Goal: Task Accomplishment & Management: Use online tool/utility

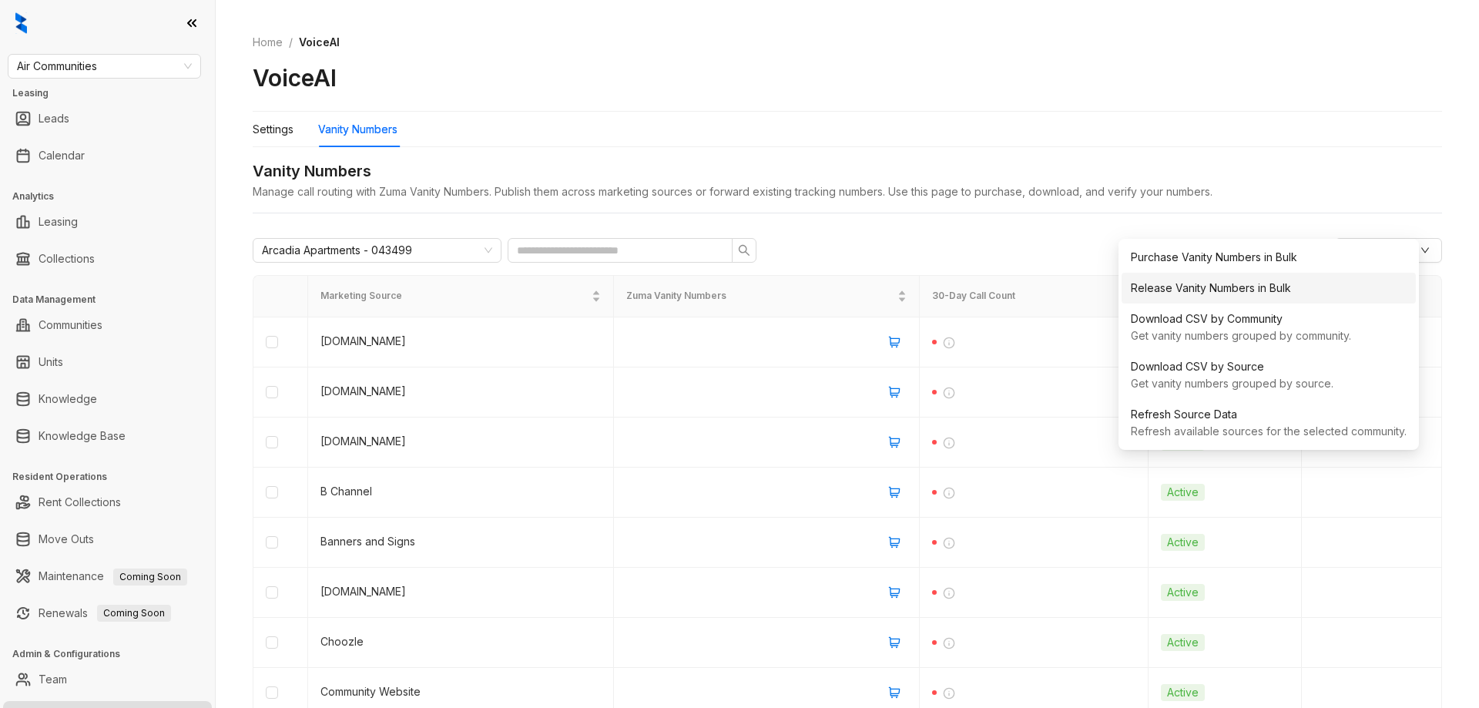
scroll to position [27, 0]
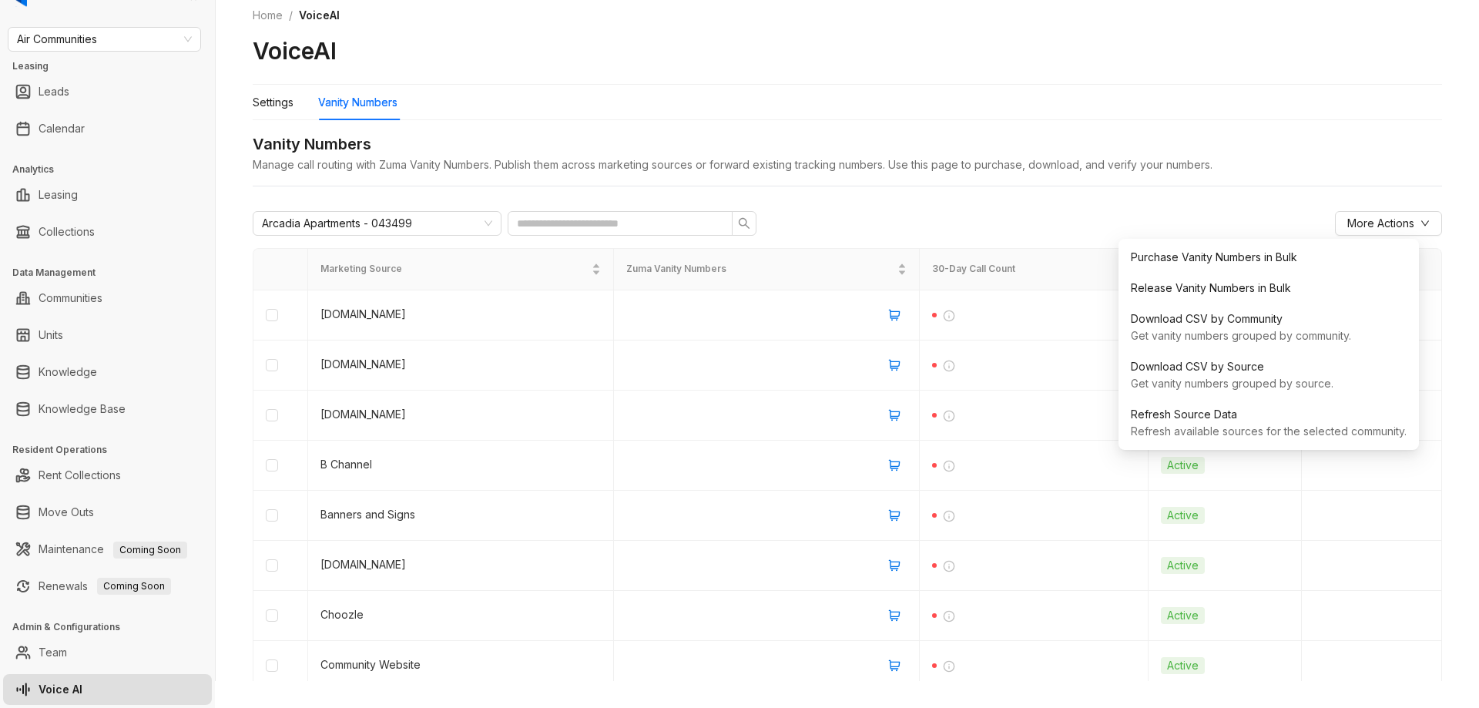
drag, startPoint x: 1301, startPoint y: 105, endPoint x: 834, endPoint y: 52, distance: 469.9
click at [1301, 105] on div "Settings Vanity Numbers" at bounding box center [848, 102] width 1190 height 35
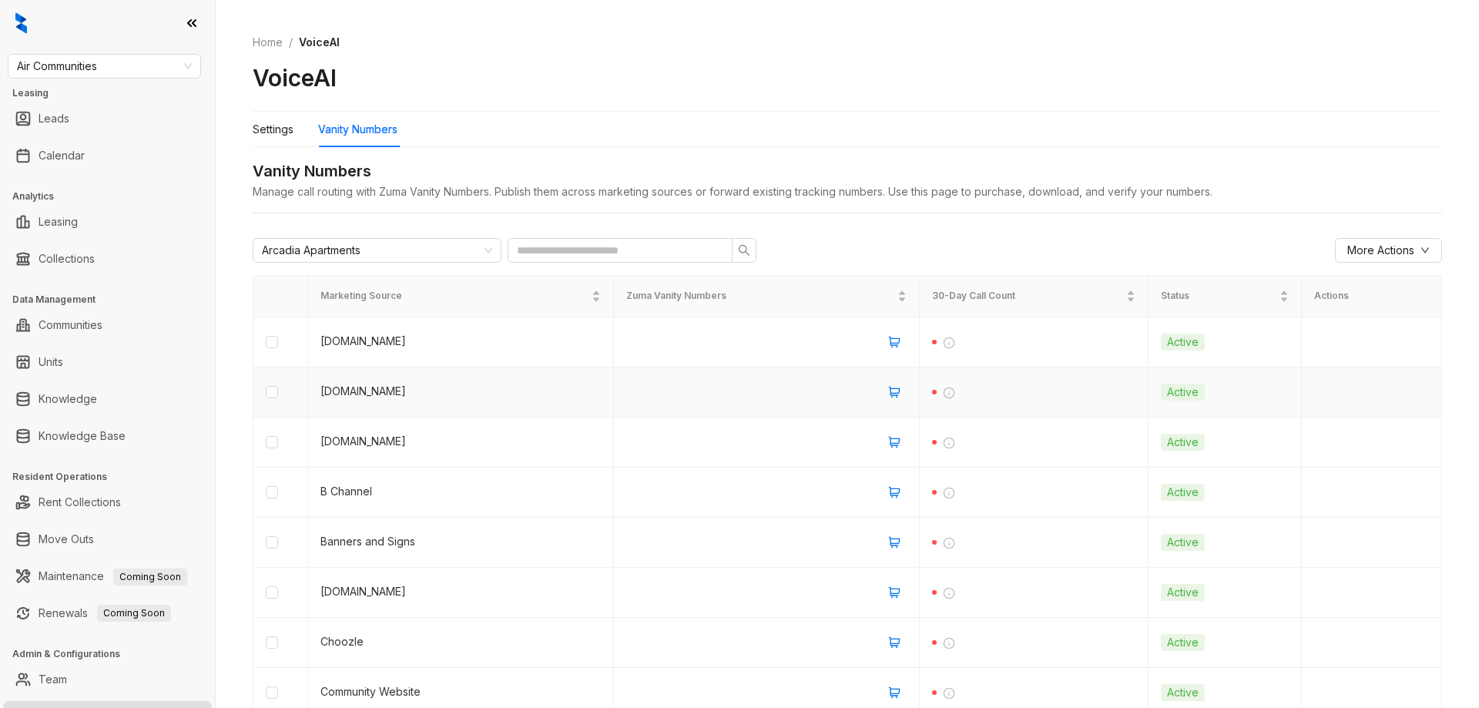
scroll to position [187, 0]
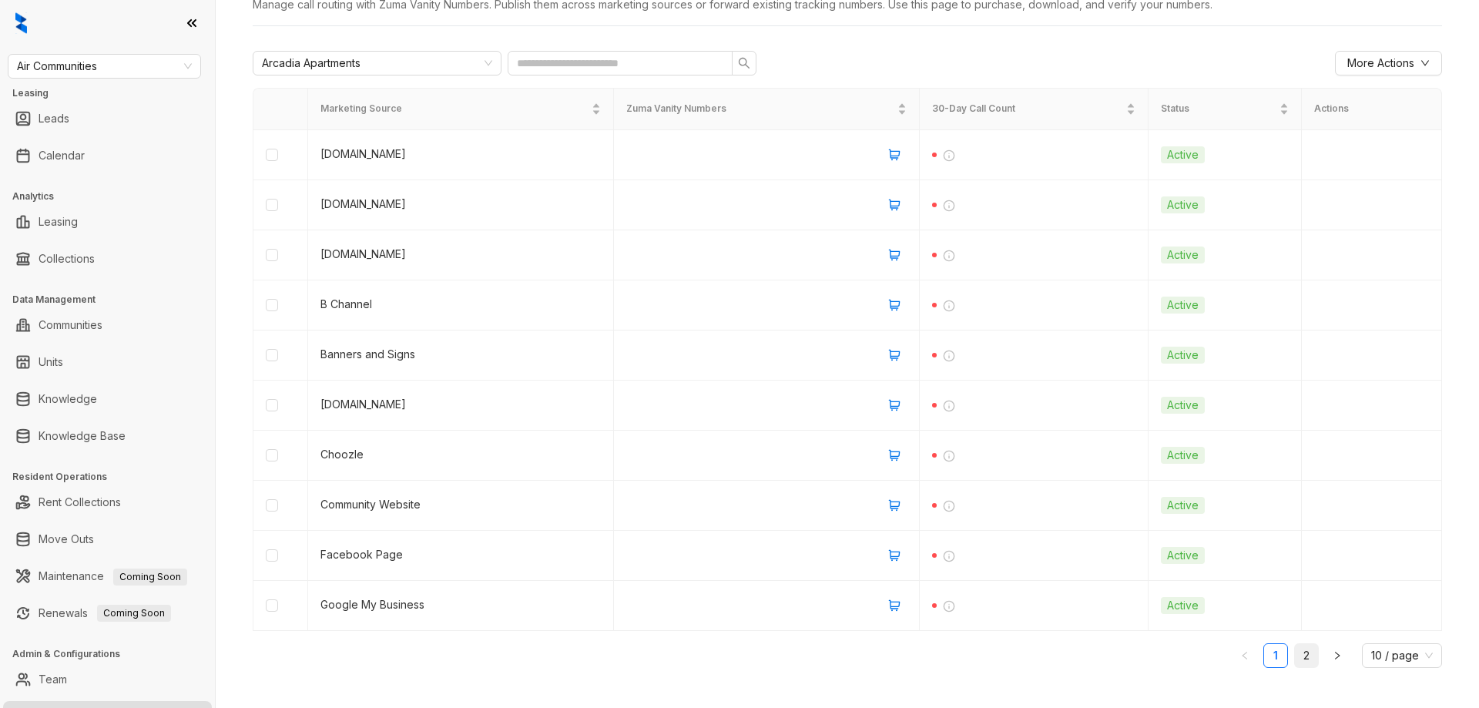
click at [1295, 656] on link "2" at bounding box center [1306, 655] width 23 height 23
click at [1264, 658] on link "1" at bounding box center [1275, 655] width 23 height 23
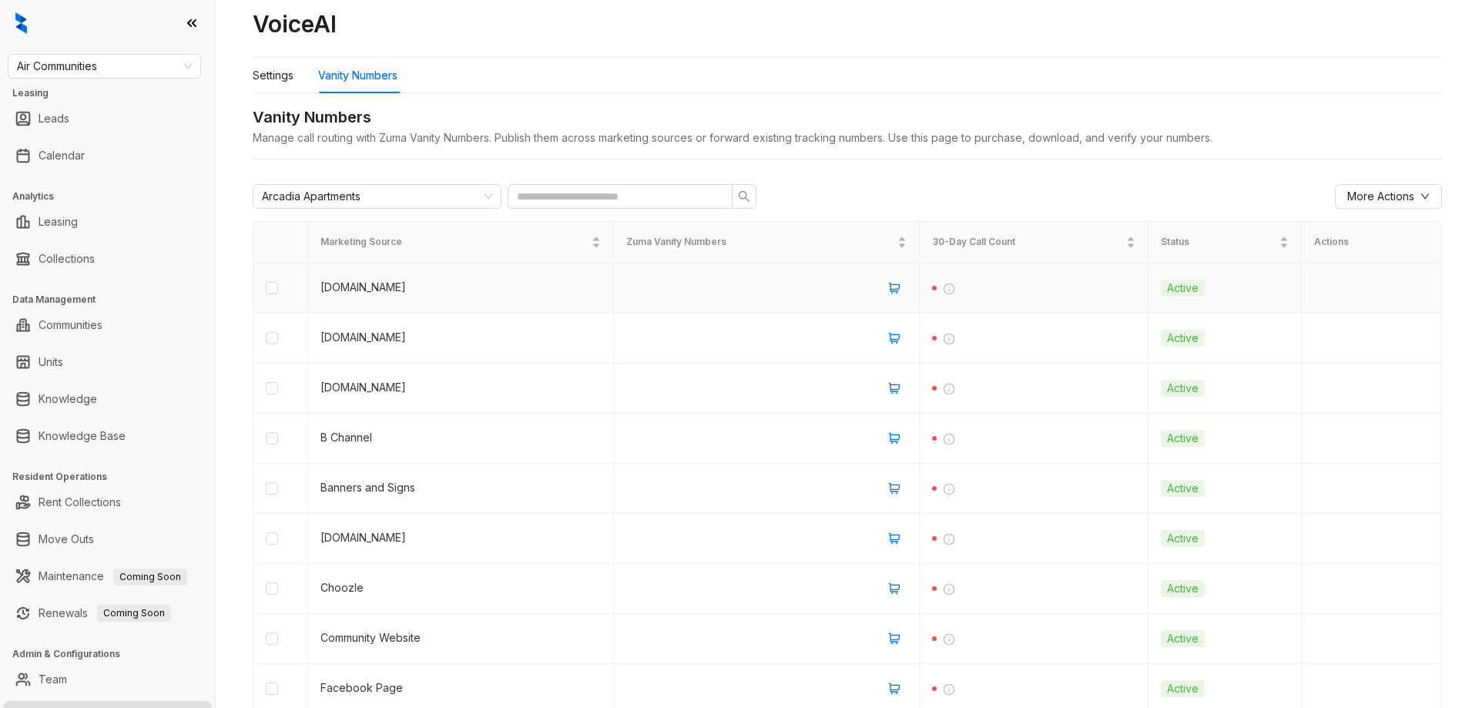
scroll to position [0, 0]
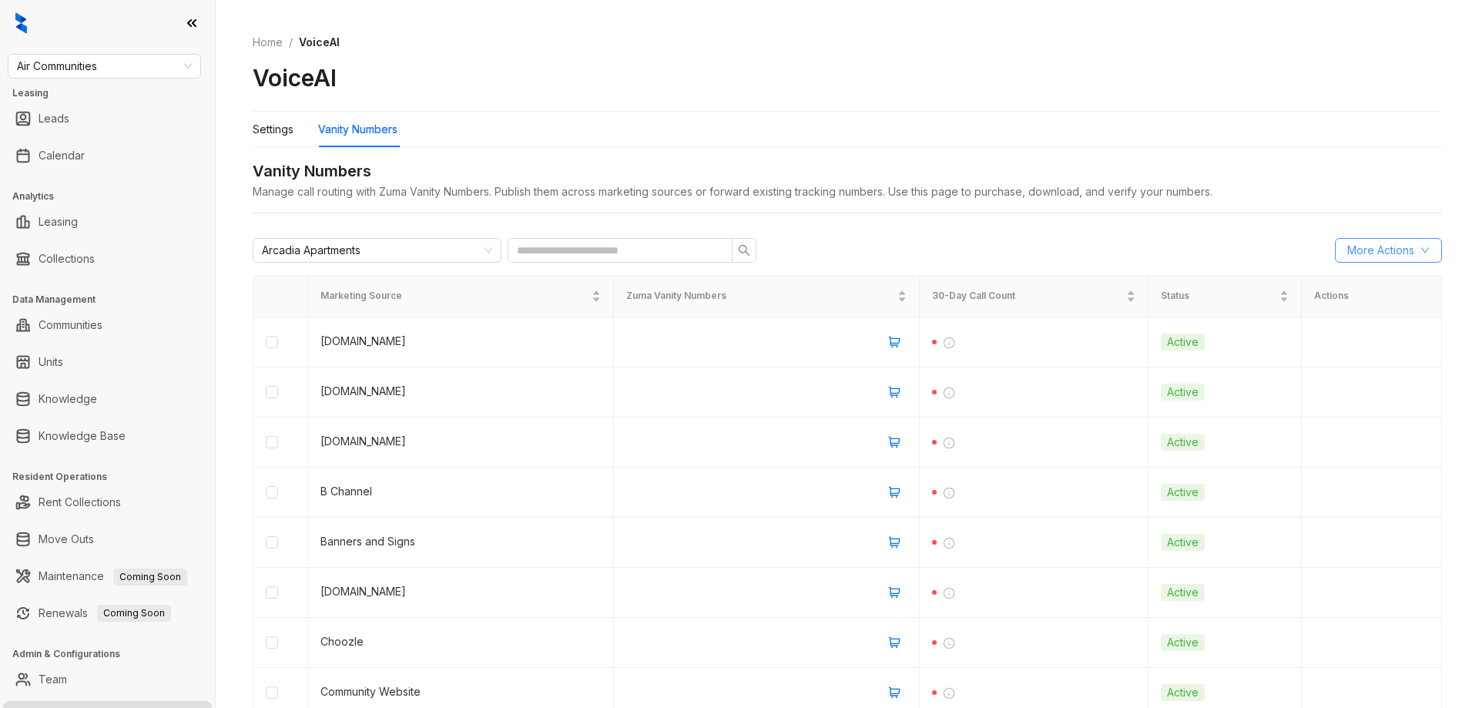
click at [1355, 253] on span "More Actions" at bounding box center [1381, 250] width 67 height 17
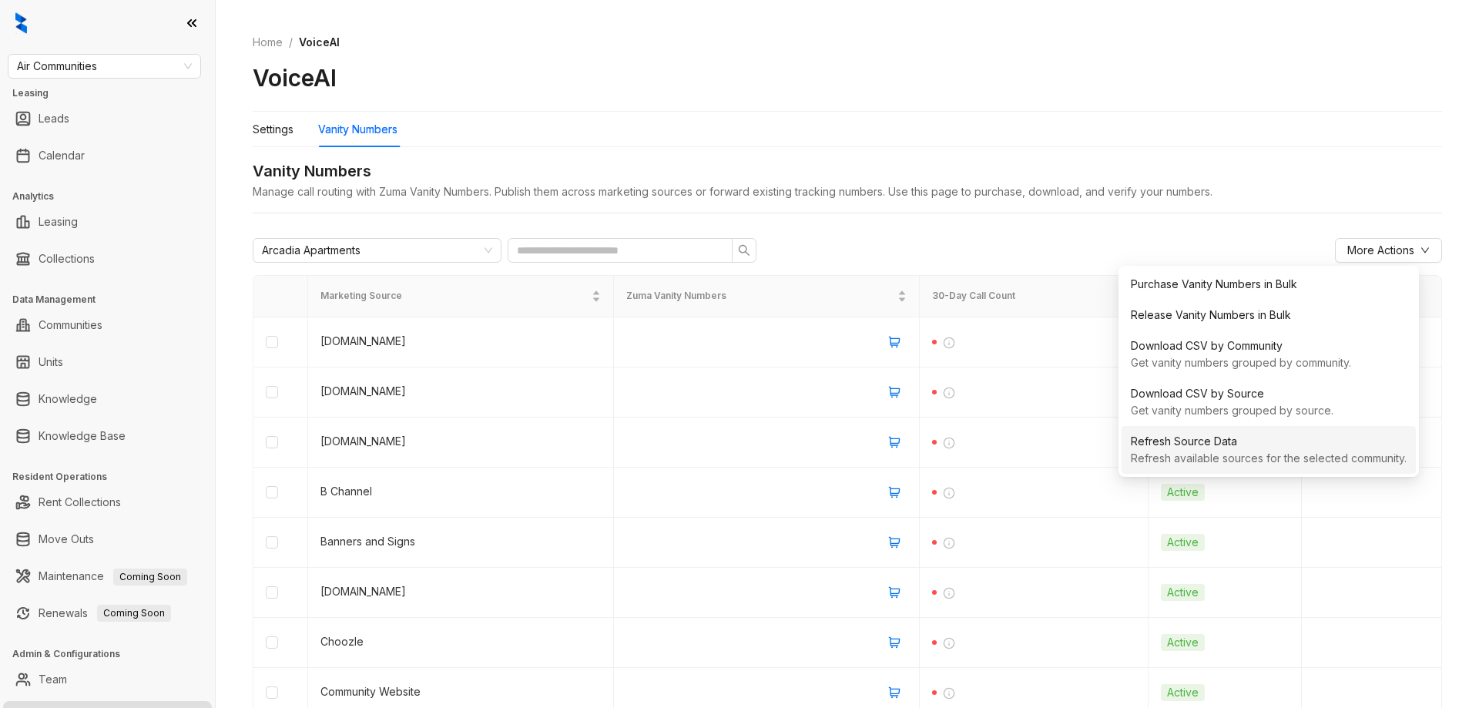
click at [1246, 444] on div "Refresh Source Data" at bounding box center [1269, 441] width 276 height 17
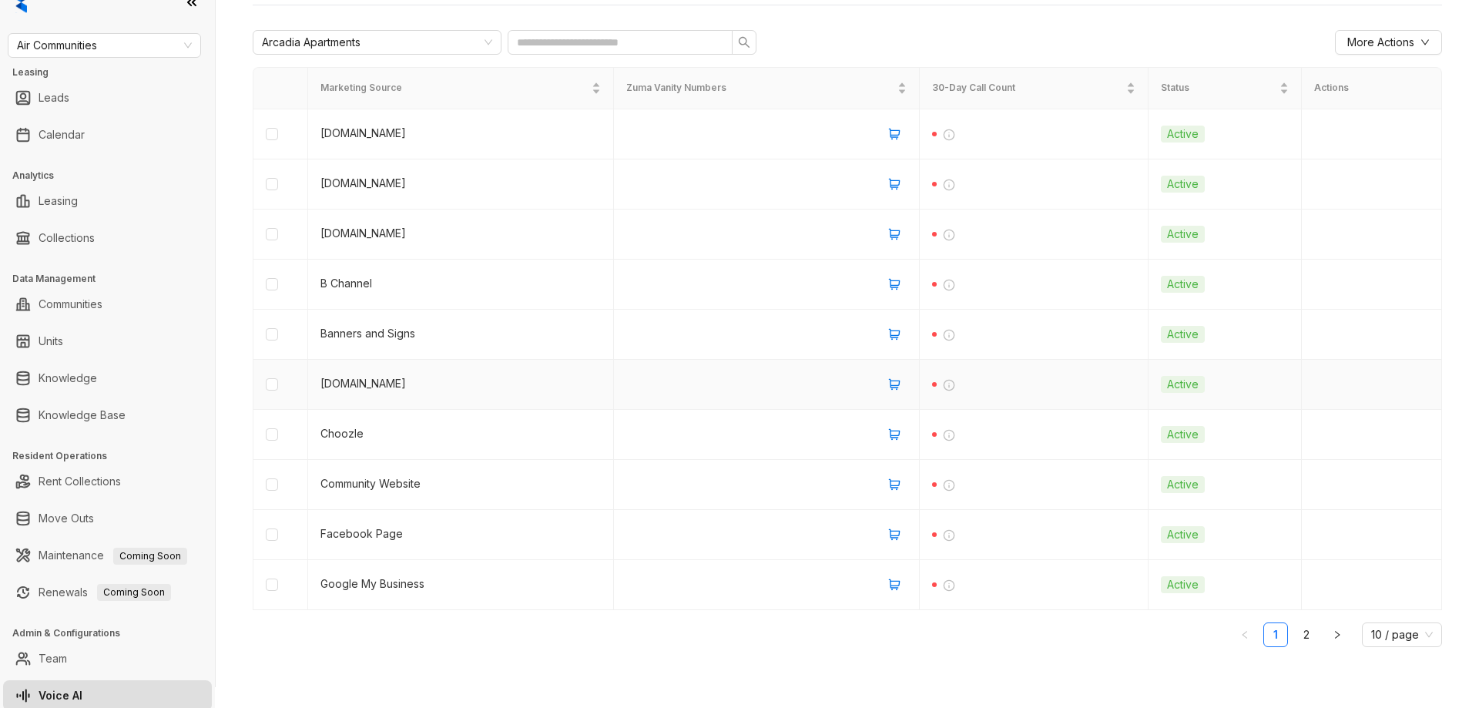
scroll to position [27, 0]
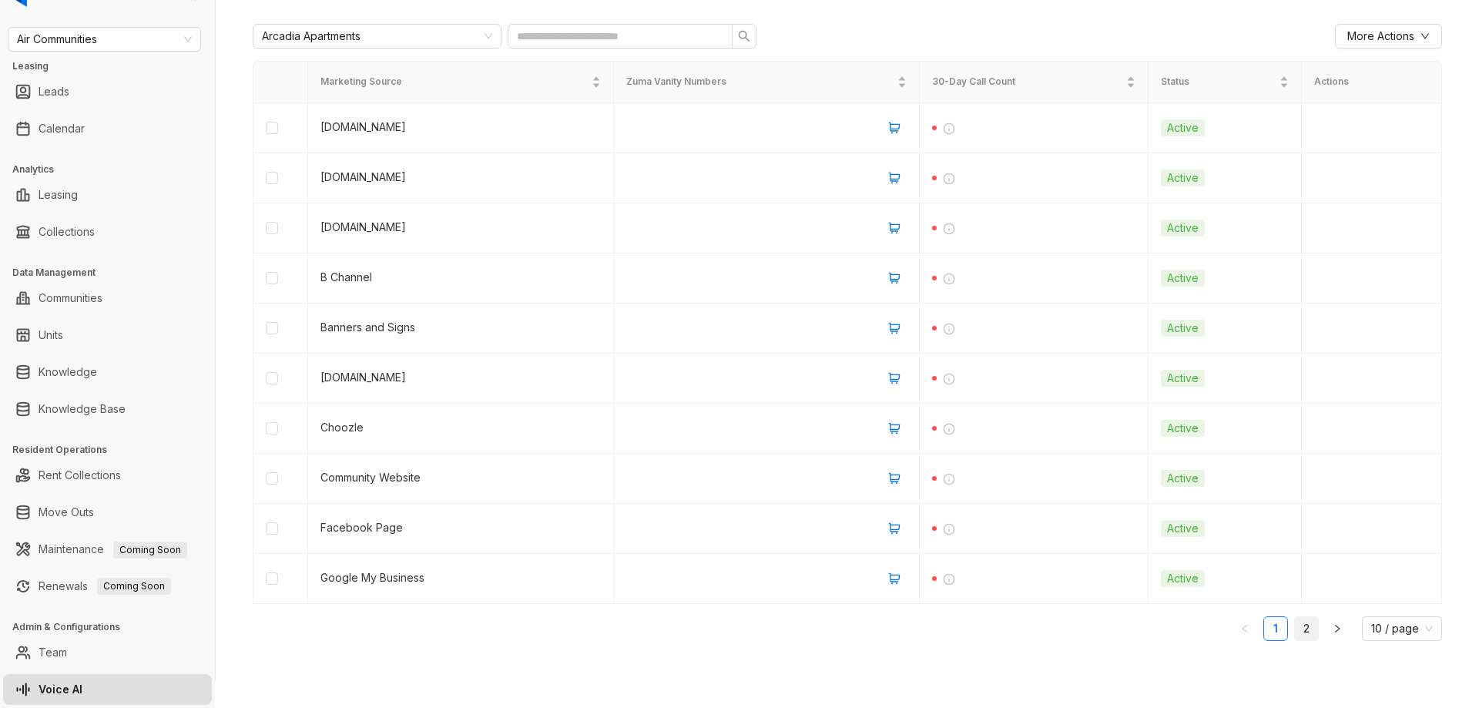
click at [1295, 632] on link "2" at bounding box center [1306, 628] width 23 height 23
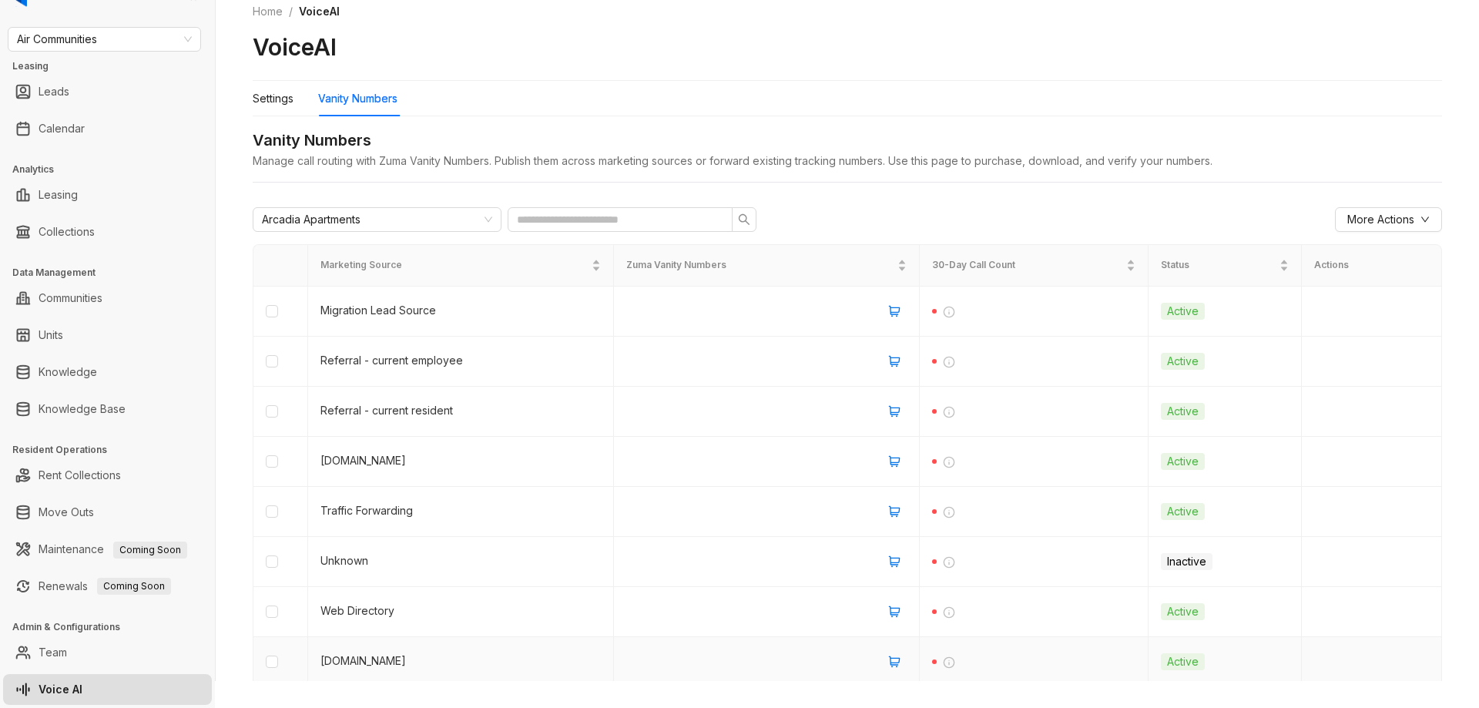
scroll to position [0, 0]
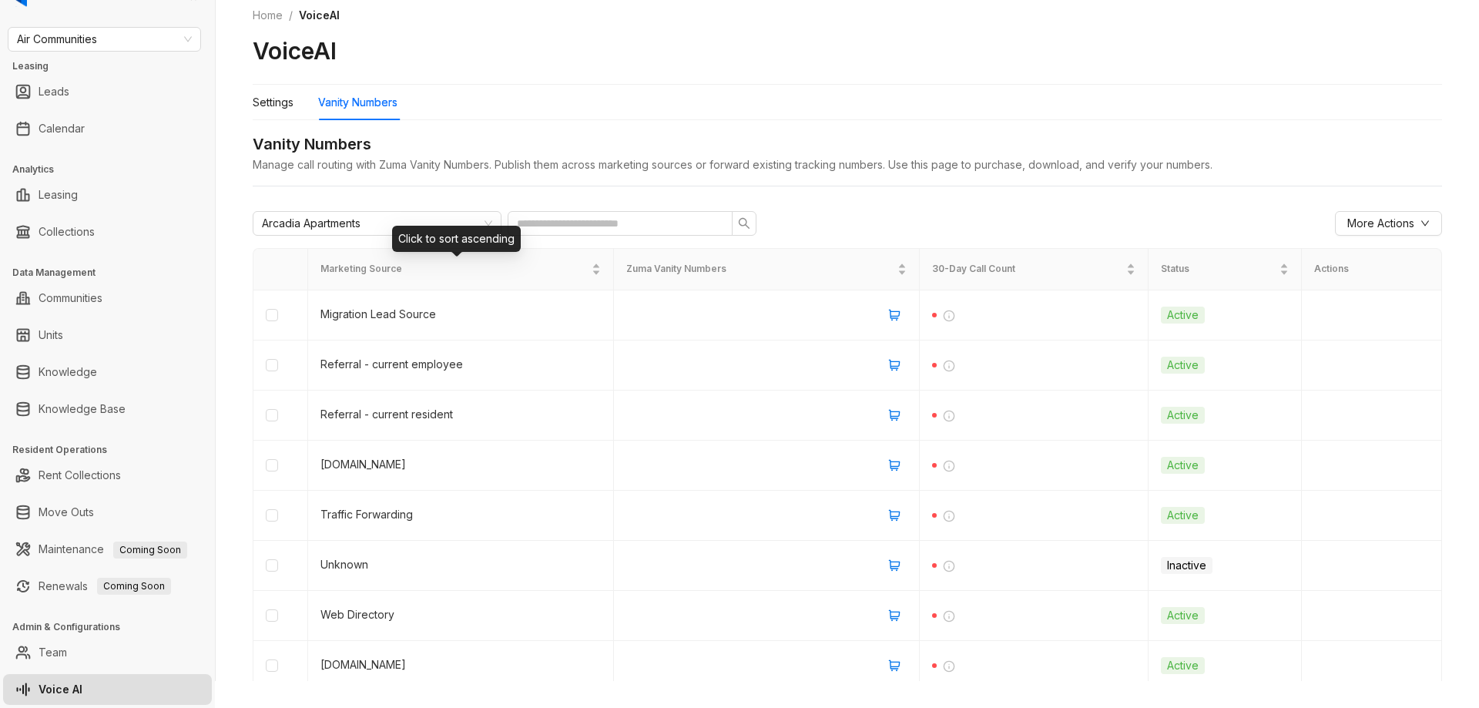
click at [426, 228] on div "Click to sort ascending" at bounding box center [456, 239] width 129 height 26
click at [423, 221] on div "Arcadia Apartments" at bounding box center [370, 223] width 217 height 23
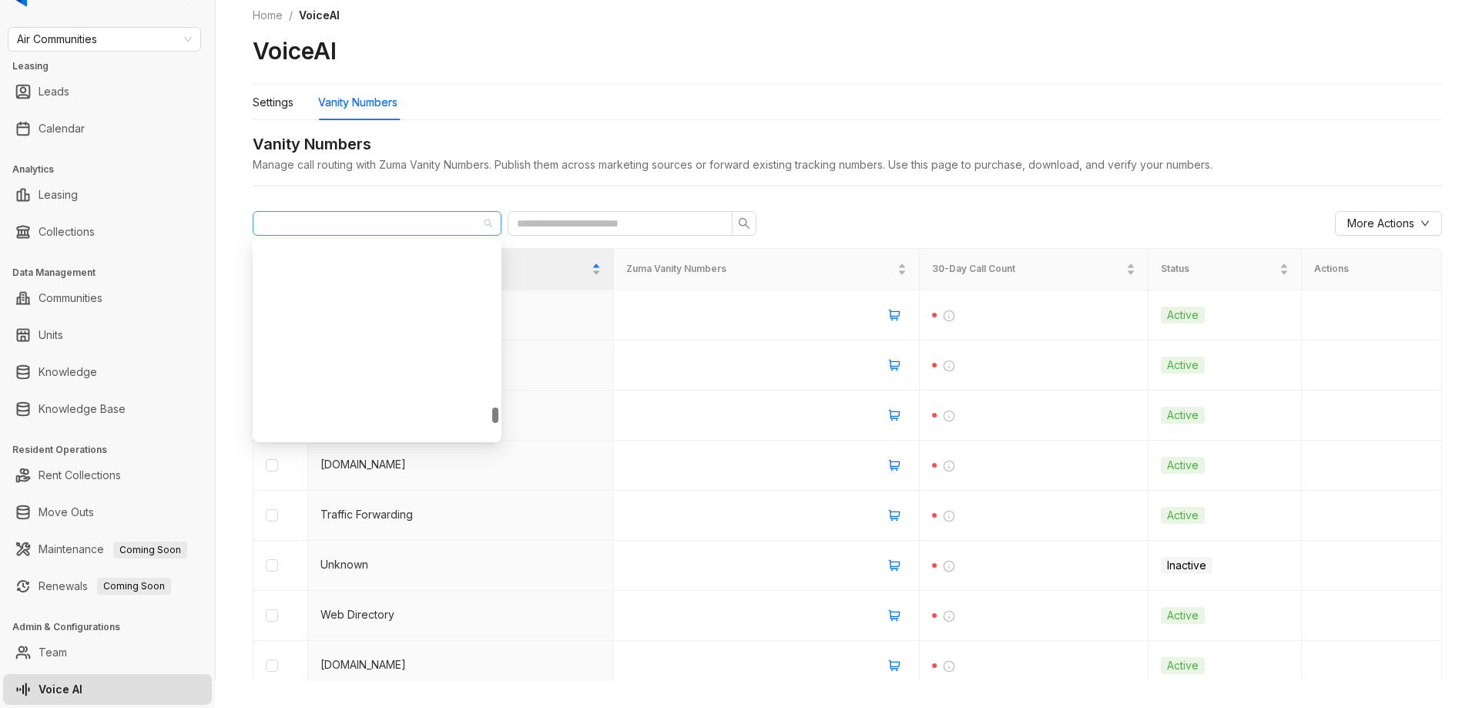
scroll to position [2537, 0]
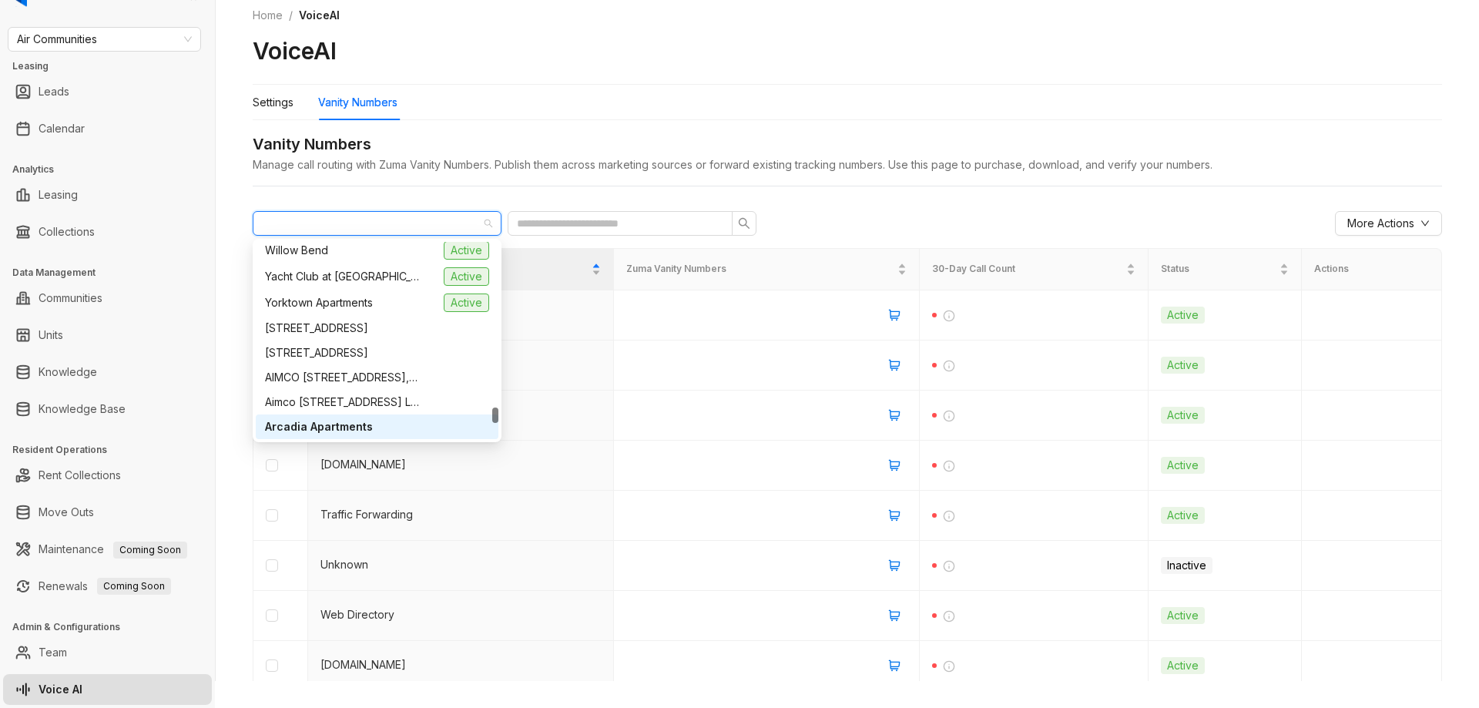
click at [321, 427] on span "Arcadia Apartments" at bounding box center [319, 426] width 108 height 17
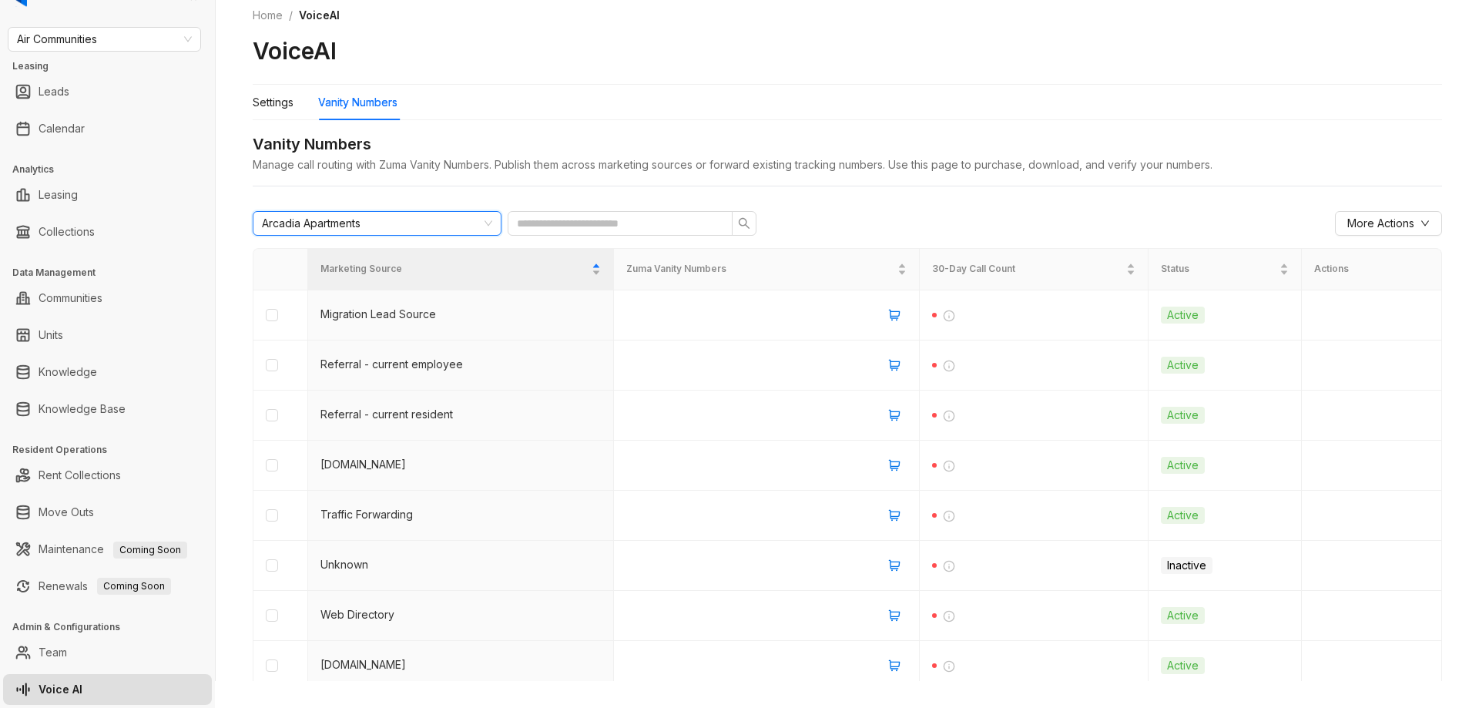
click at [814, 134] on div "Vanity Numbers" at bounding box center [848, 145] width 1190 height 24
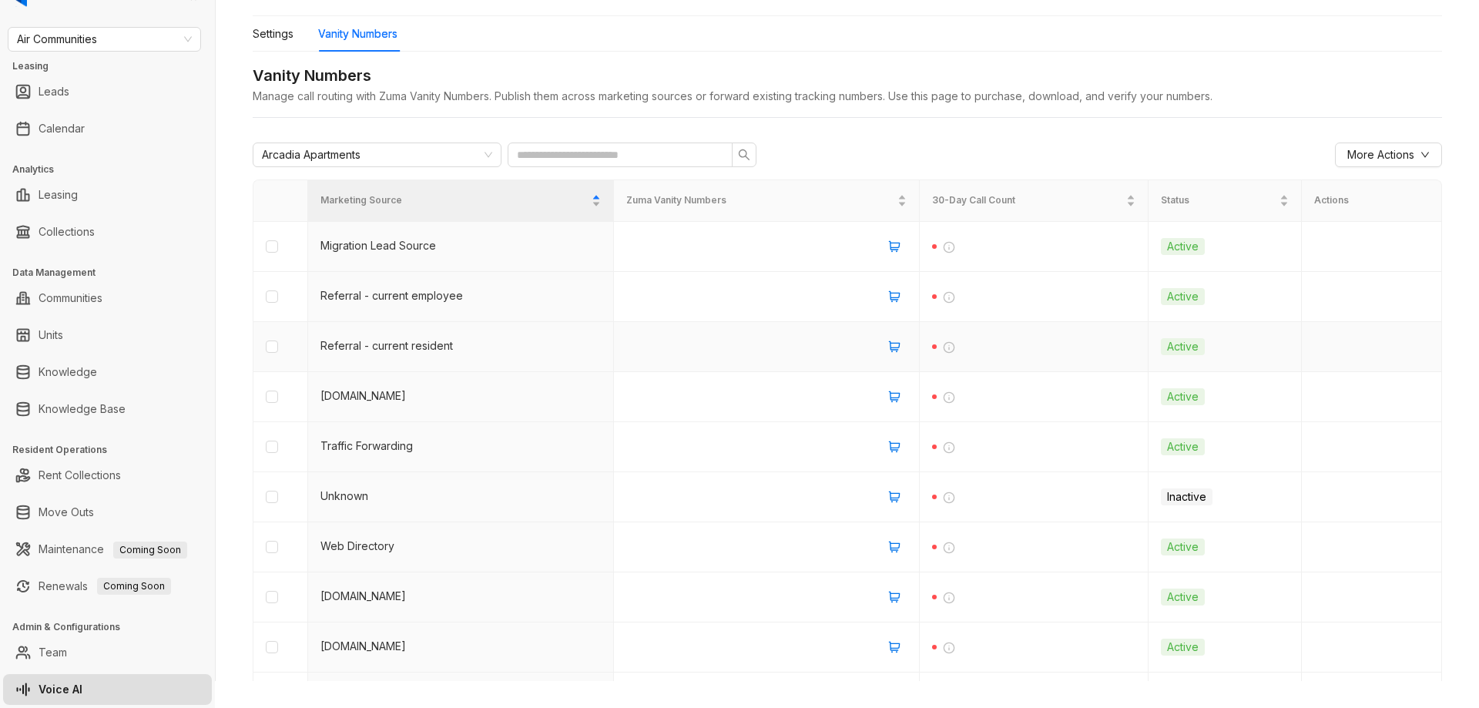
scroll to position [0, 0]
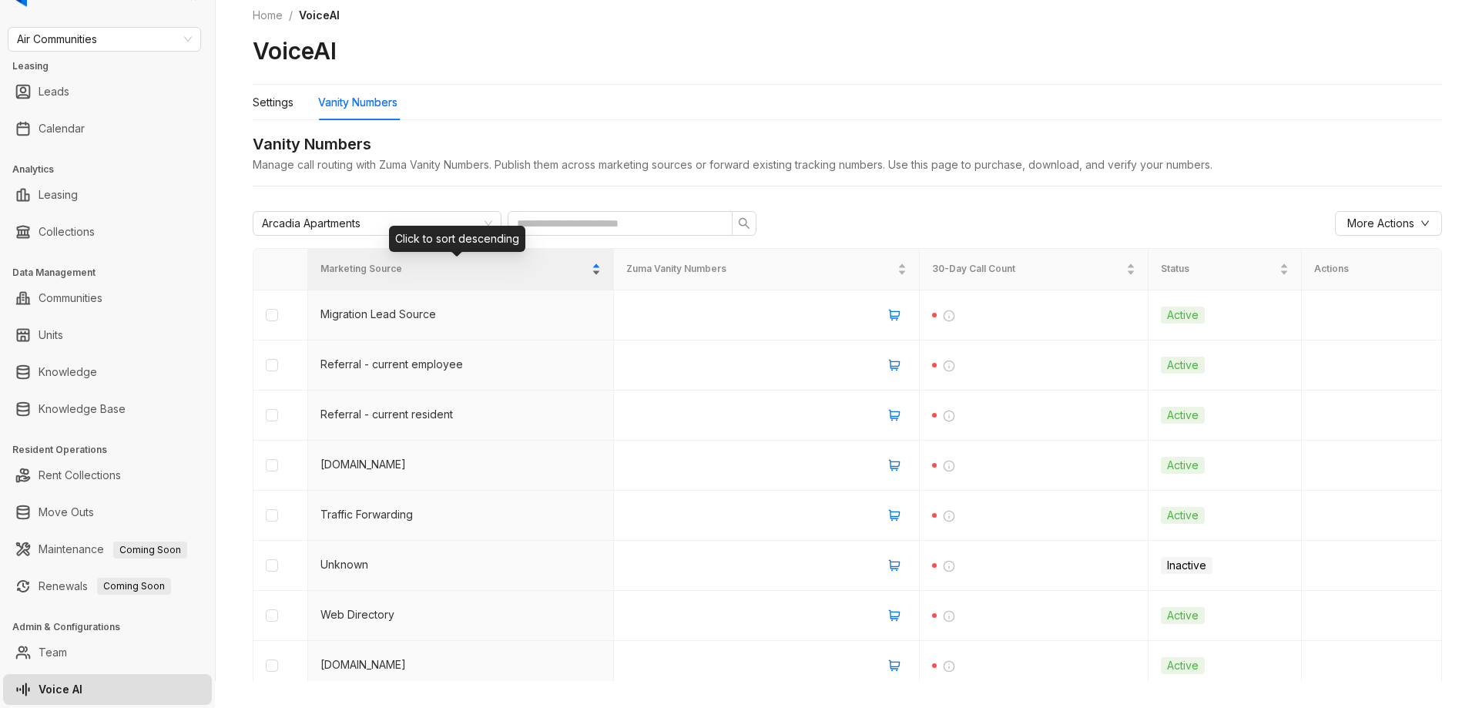
click at [591, 262] on div "Marketing Source" at bounding box center [461, 268] width 280 height 15
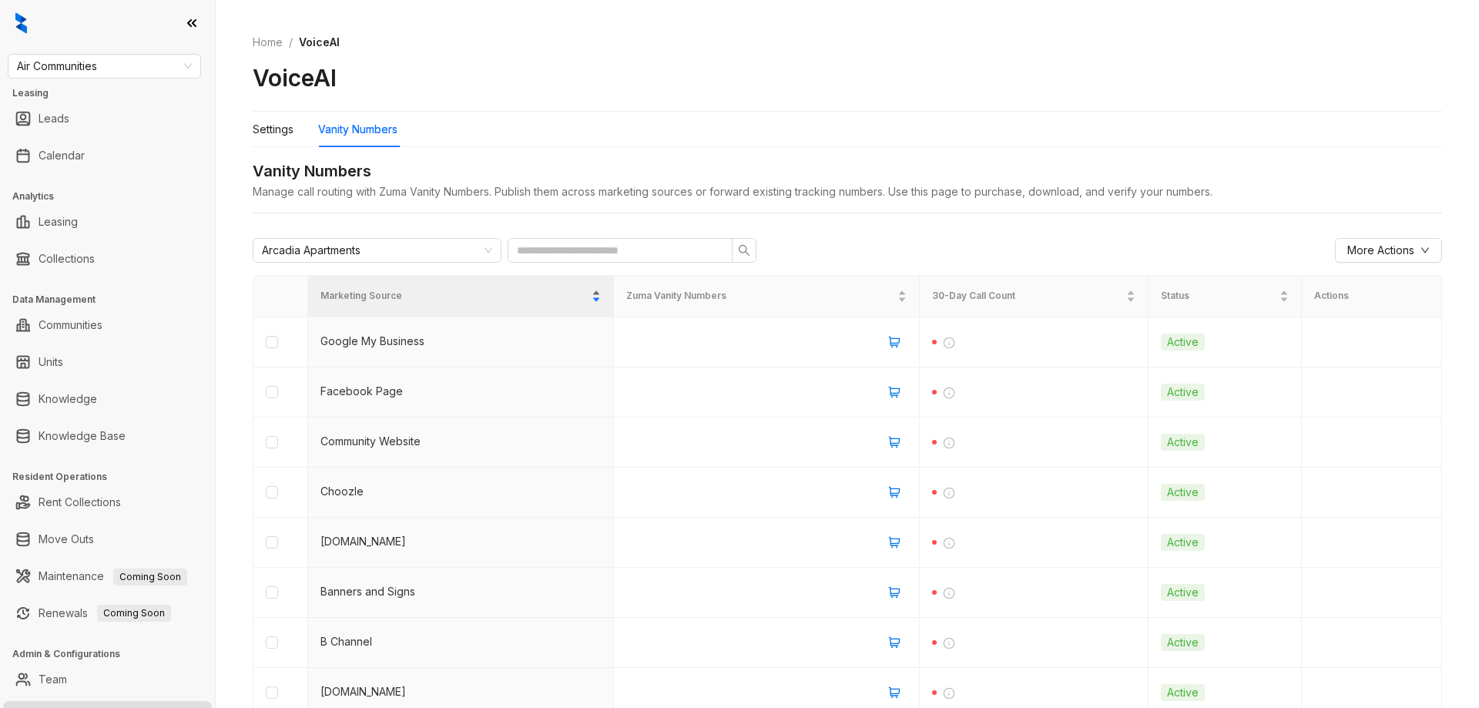
click at [593, 294] on div "Marketing Source" at bounding box center [461, 295] width 280 height 15
click at [592, 297] on div "Marketing Source" at bounding box center [461, 295] width 280 height 15
click at [589, 294] on div "Marketing Source" at bounding box center [461, 295] width 280 height 15
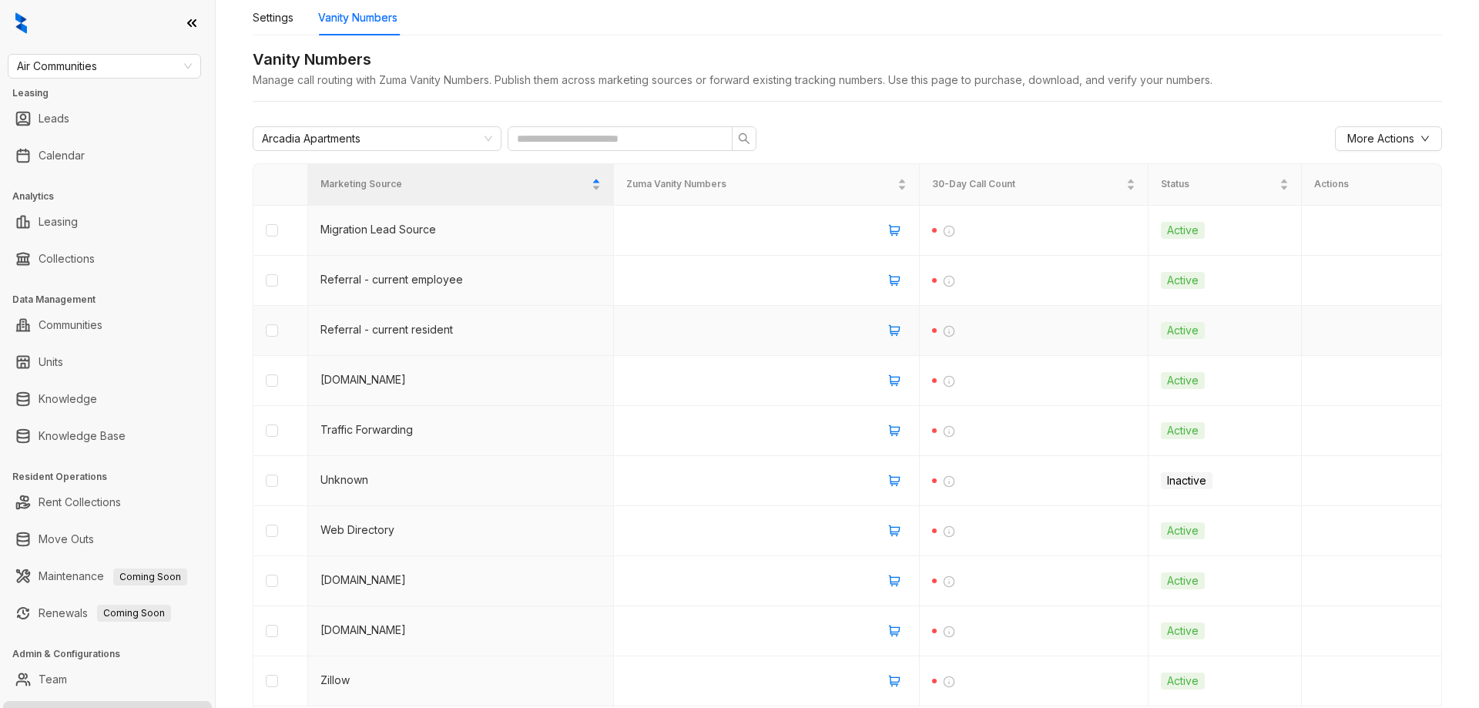
scroll to position [187, 0]
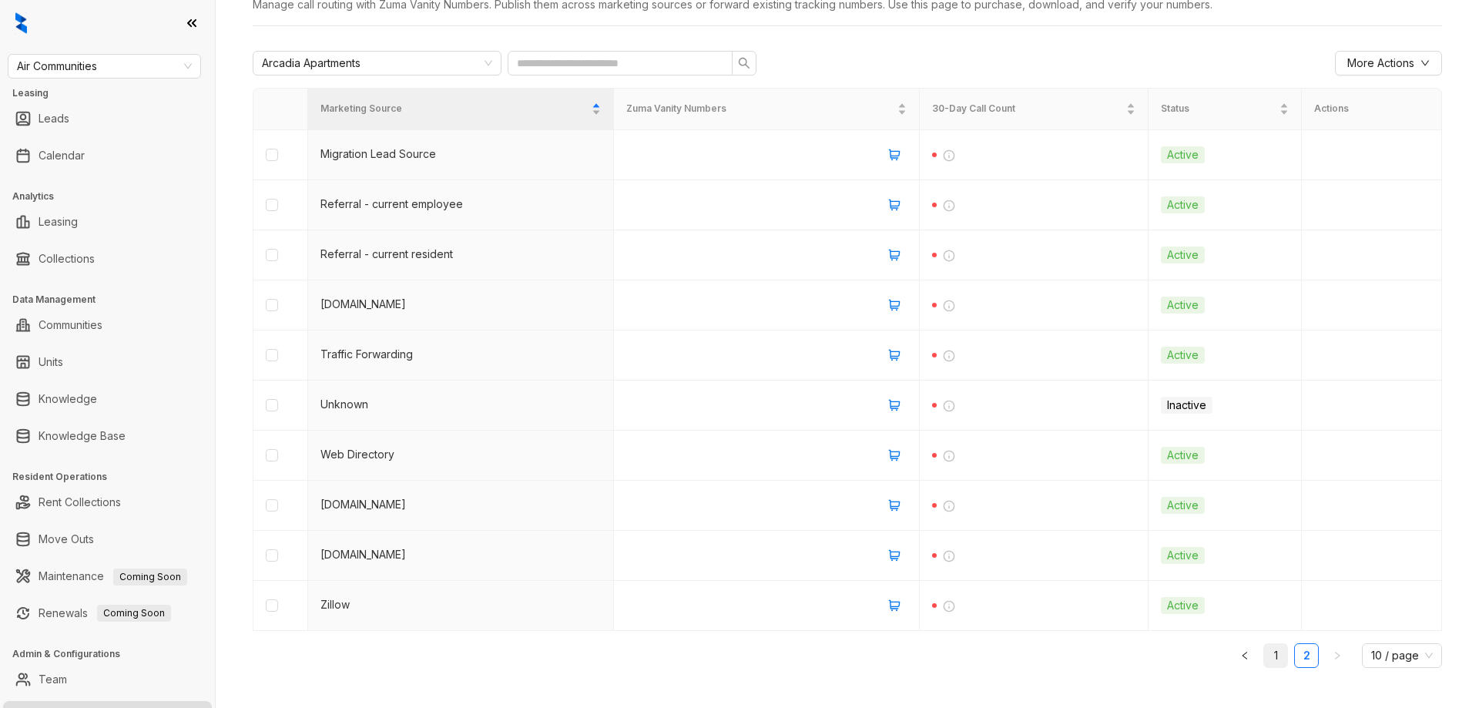
click at [1264, 655] on link "1" at bounding box center [1275, 655] width 23 height 23
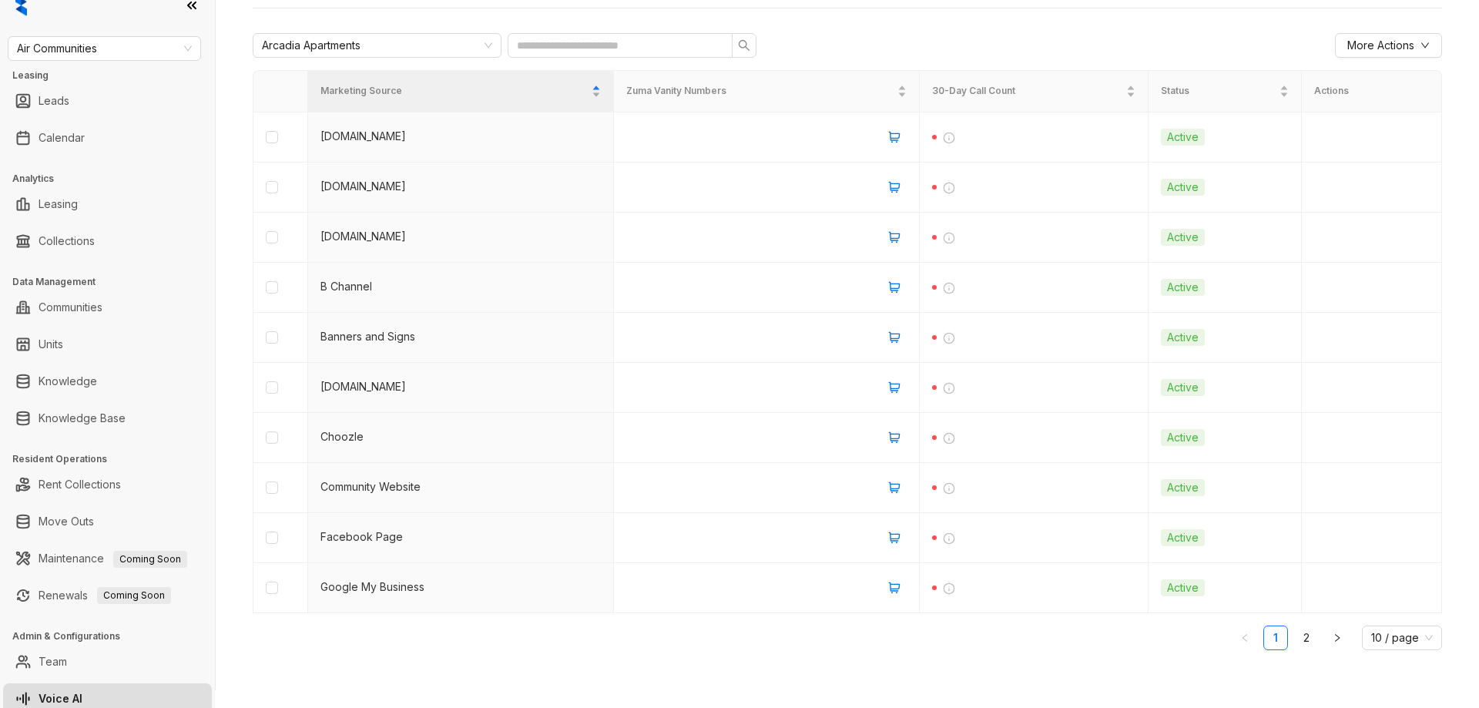
scroll to position [27, 0]
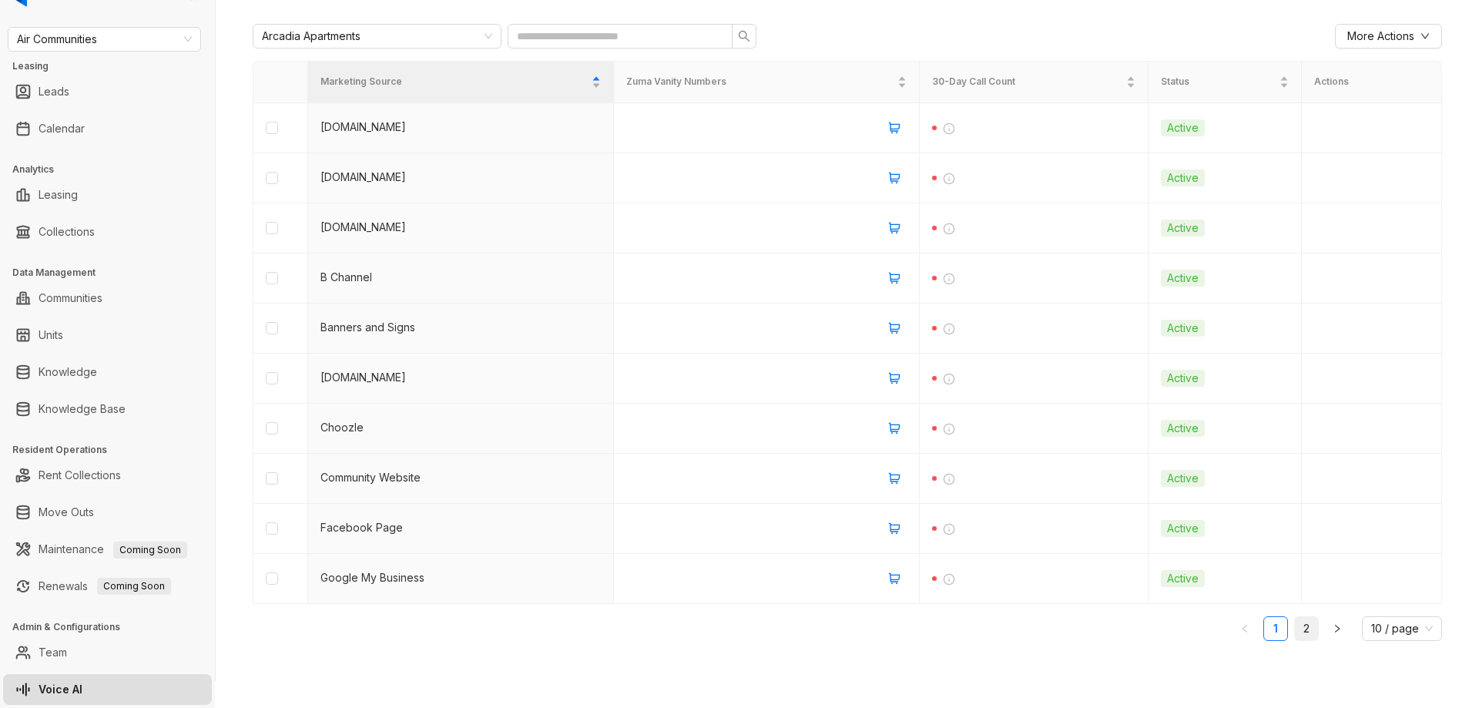
click at [1295, 624] on link "2" at bounding box center [1306, 628] width 23 height 23
click at [1264, 631] on link "1" at bounding box center [1275, 628] width 23 height 23
click at [1295, 633] on link "2" at bounding box center [1306, 628] width 23 height 23
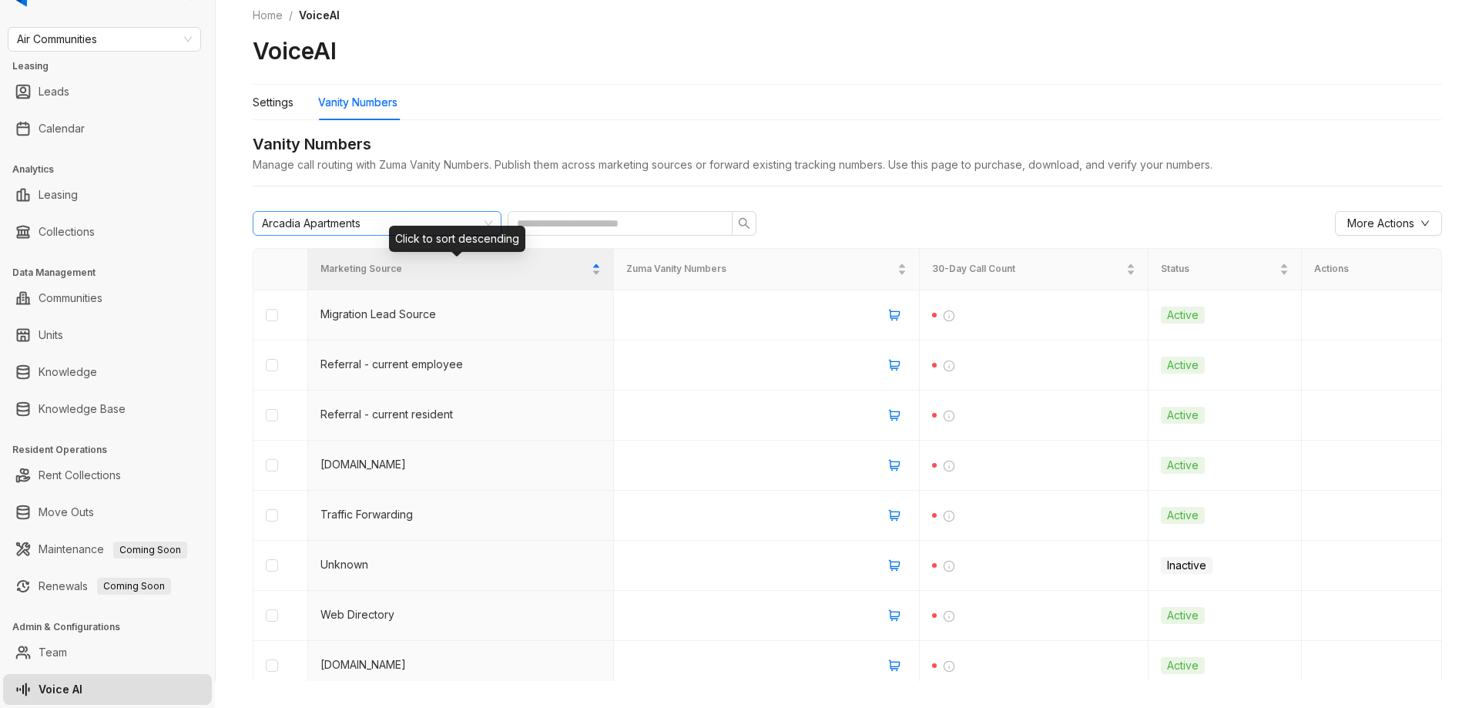
click at [435, 220] on div "Arcadia Apartments" at bounding box center [370, 223] width 217 height 23
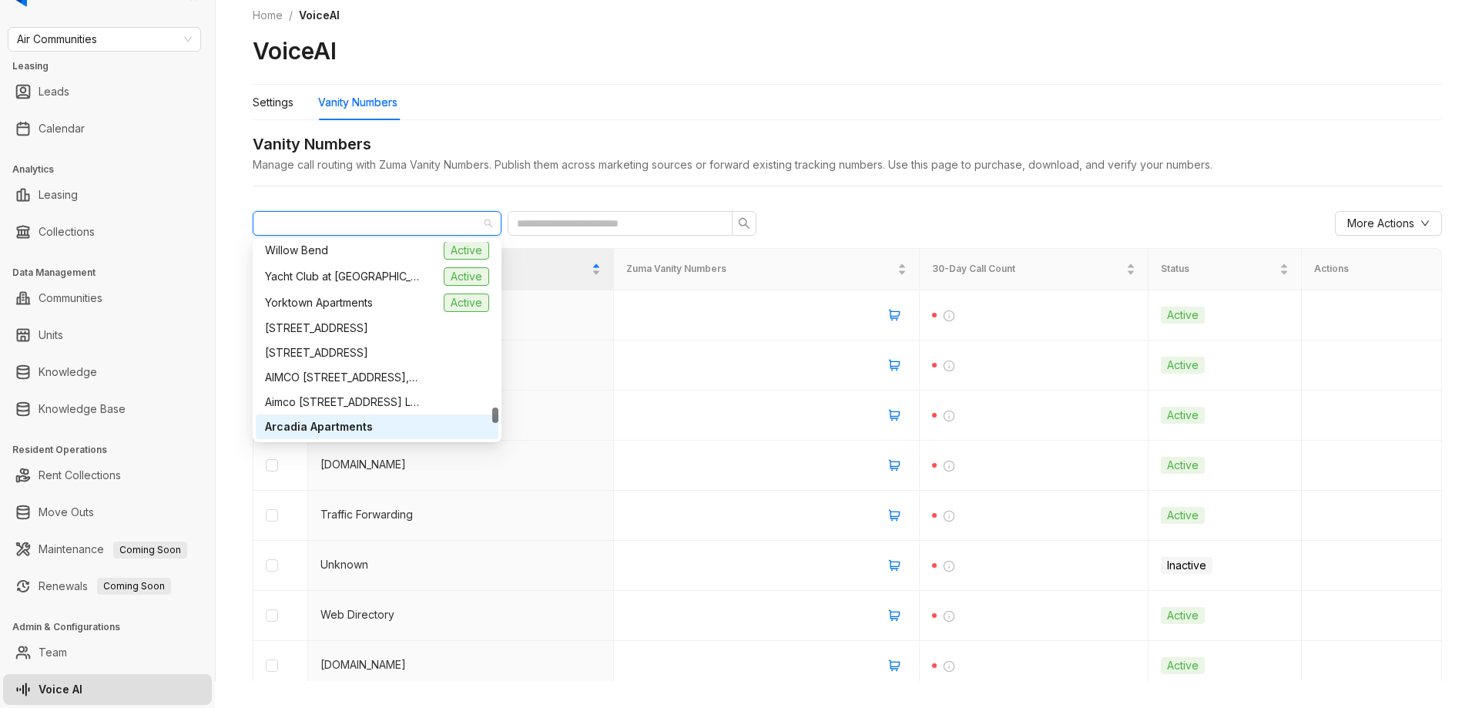
click at [395, 421] on div "Arcadia Apartments" at bounding box center [377, 426] width 224 height 17
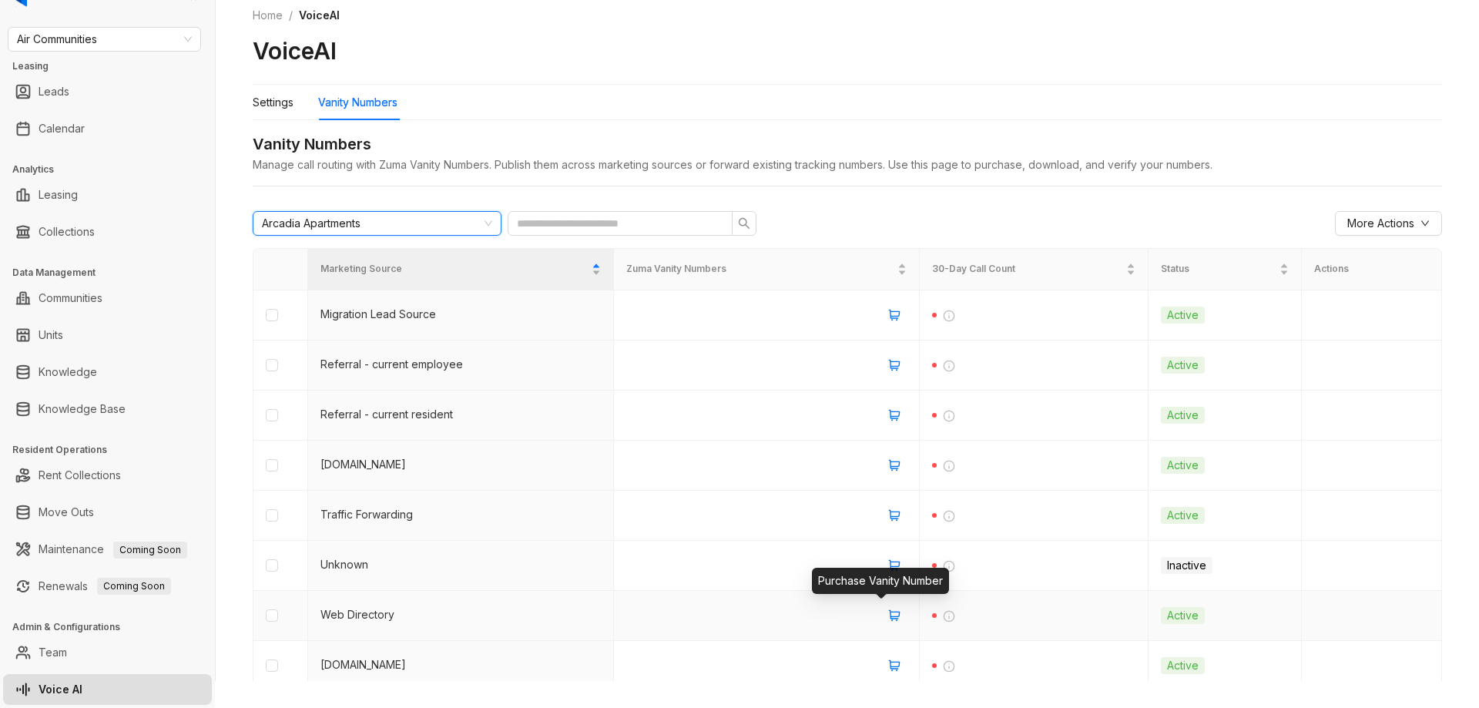
type input "*"
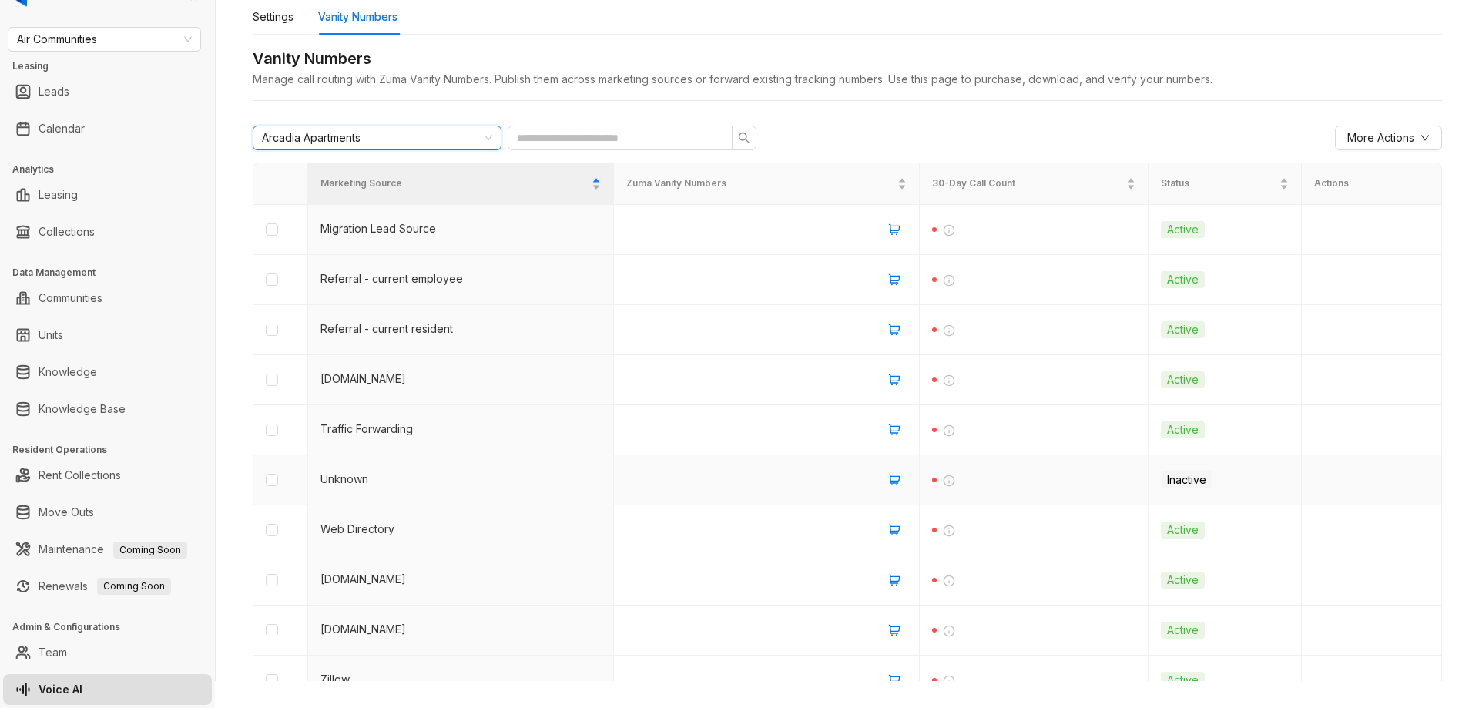
scroll to position [187, 0]
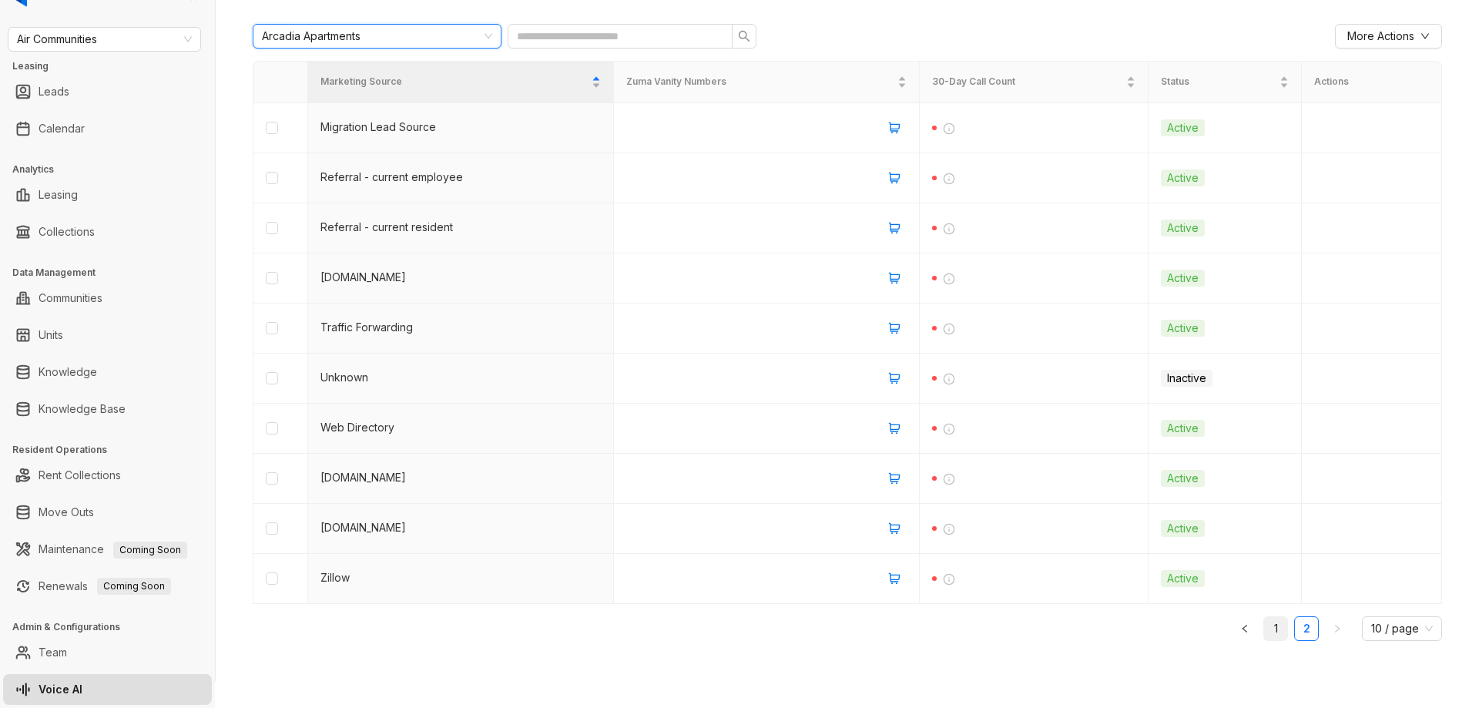
click at [1264, 630] on link "1" at bounding box center [1275, 628] width 23 height 23
click at [1295, 630] on link "2" at bounding box center [1306, 628] width 23 height 23
click at [1264, 626] on link "1" at bounding box center [1275, 628] width 23 height 23
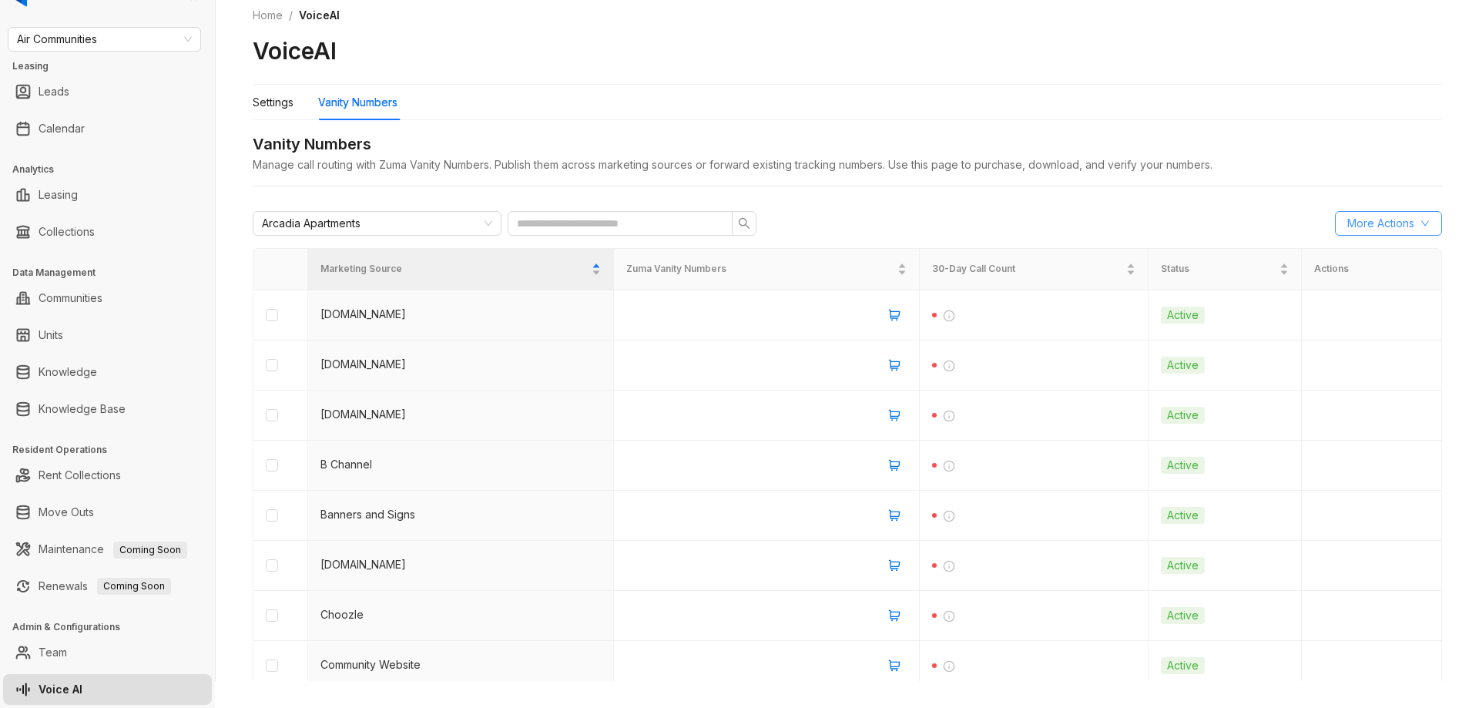
click at [1348, 225] on span "More Actions" at bounding box center [1381, 223] width 67 height 17
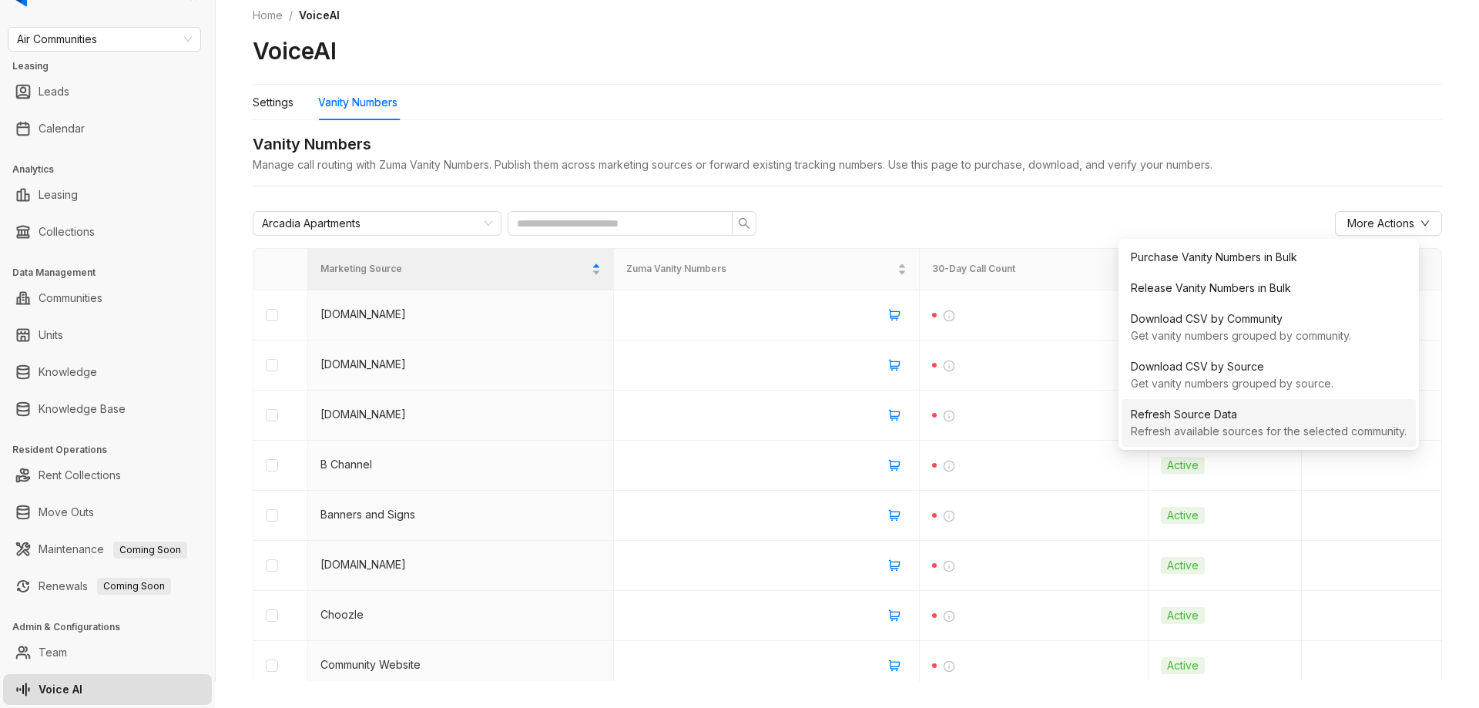
click at [1271, 419] on div "Refresh Source Data" at bounding box center [1269, 414] width 276 height 17
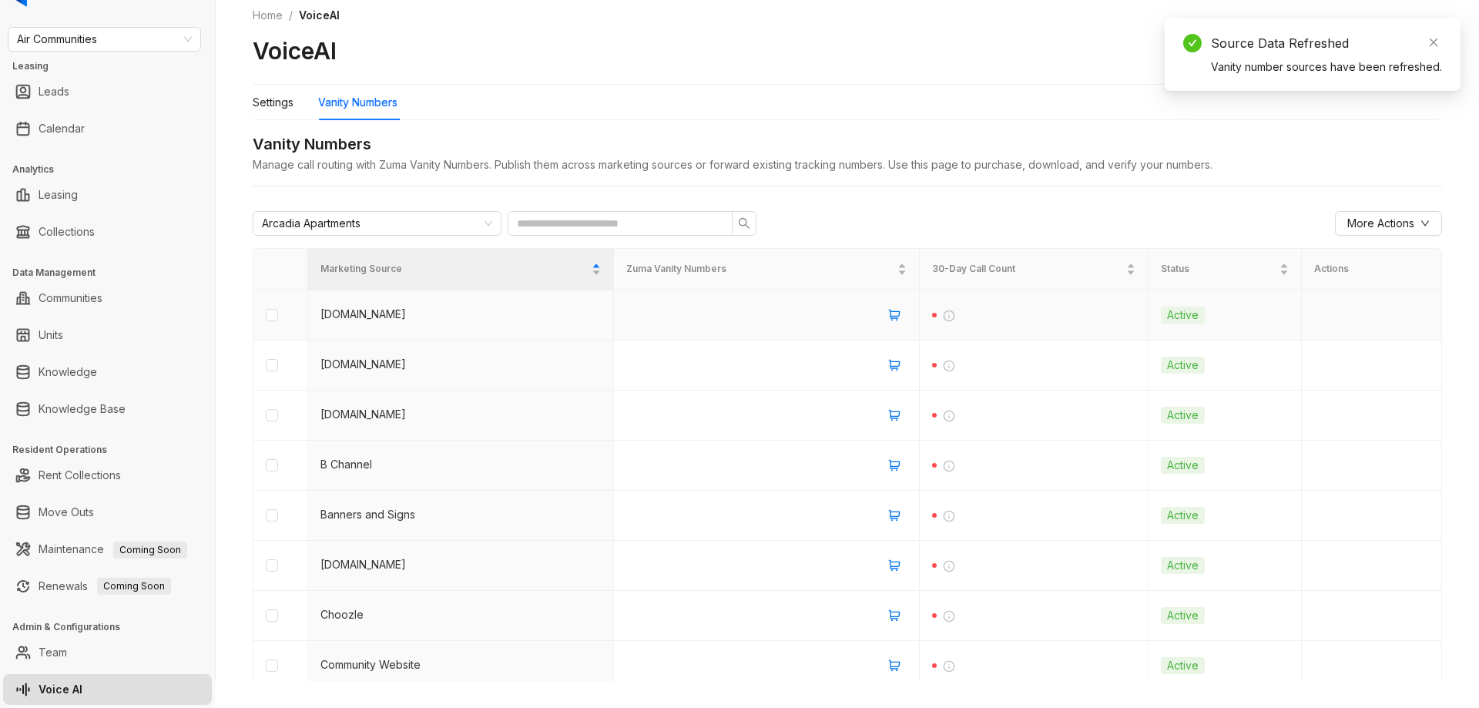
scroll to position [187, 0]
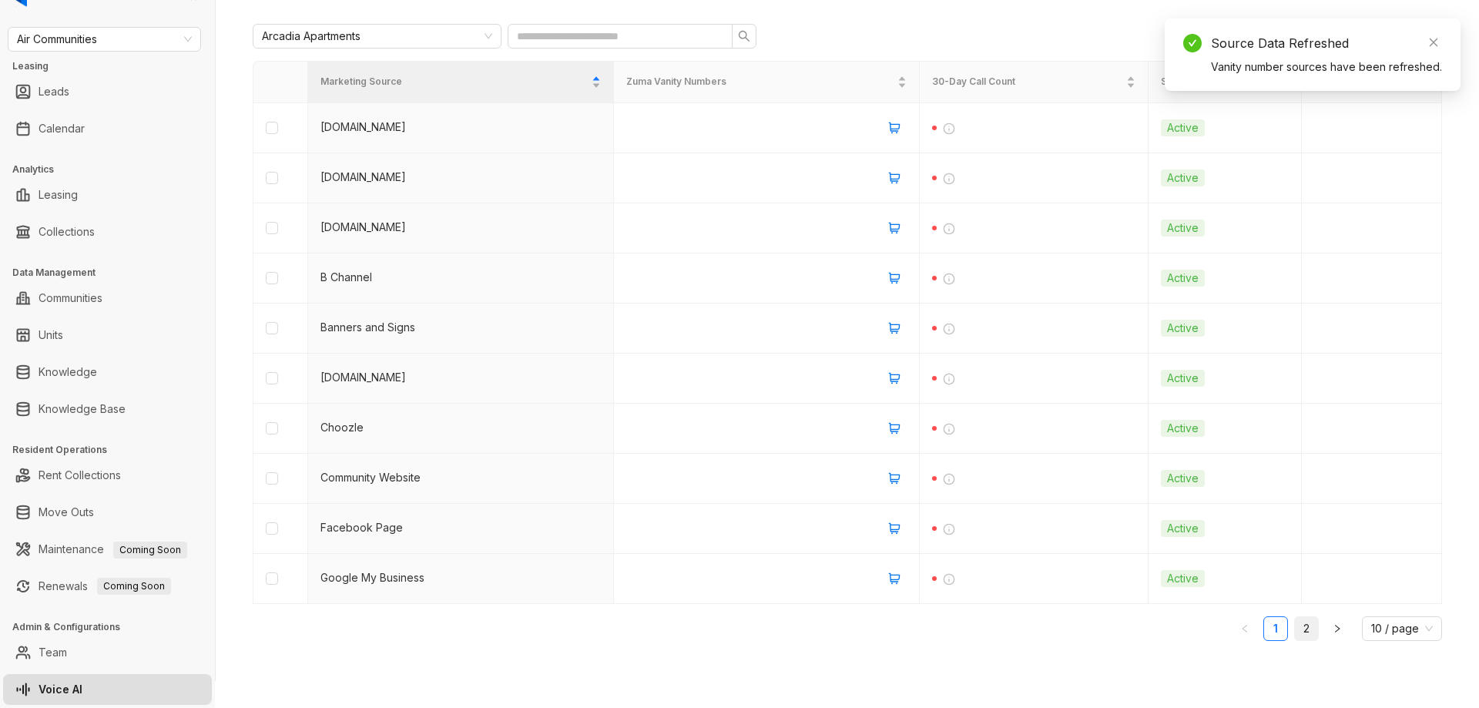
click at [1295, 633] on link "2" at bounding box center [1306, 628] width 23 height 23
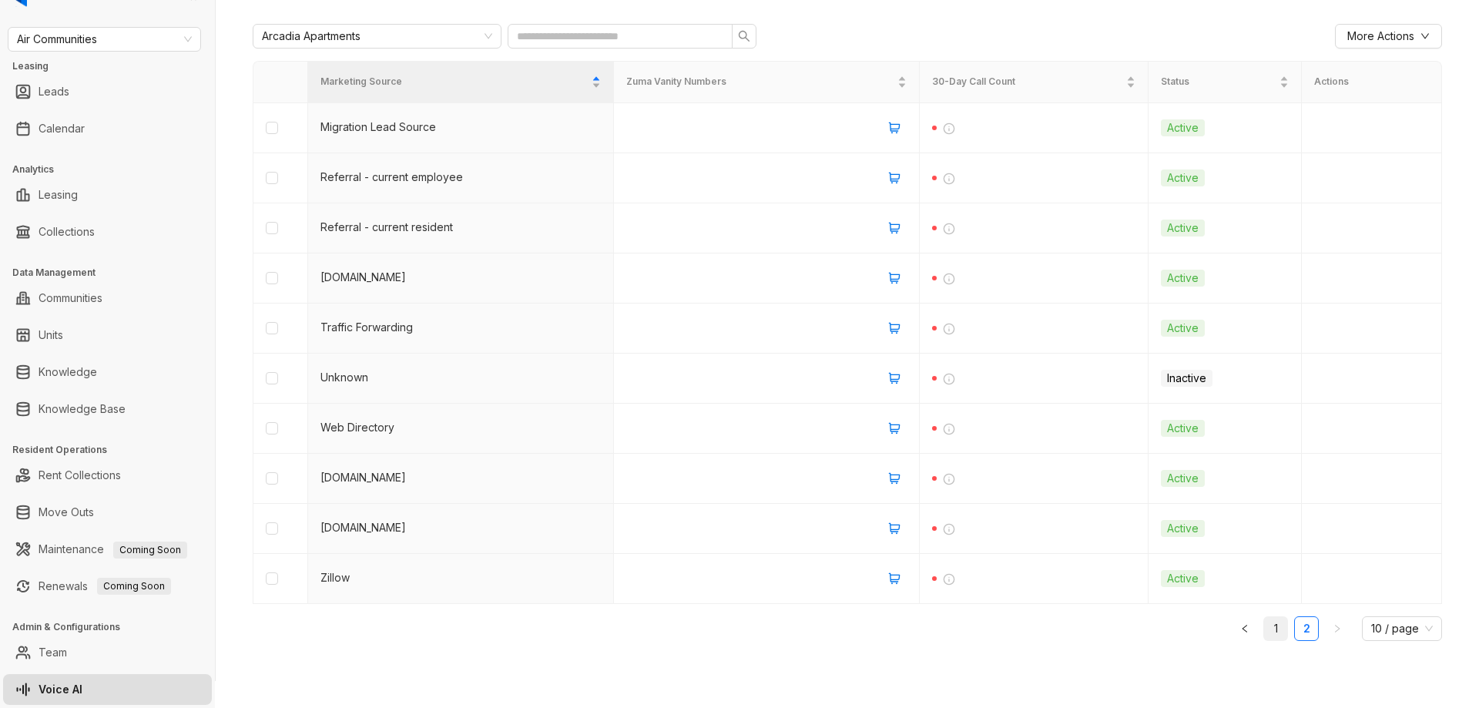
click at [1264, 629] on link "1" at bounding box center [1275, 628] width 23 height 23
click at [1295, 626] on link "2" at bounding box center [1306, 628] width 23 height 23
click at [1264, 626] on link "1" at bounding box center [1275, 628] width 23 height 23
click at [1295, 633] on link "2" at bounding box center [1306, 628] width 23 height 23
click at [1264, 630] on link "1" at bounding box center [1275, 628] width 23 height 23
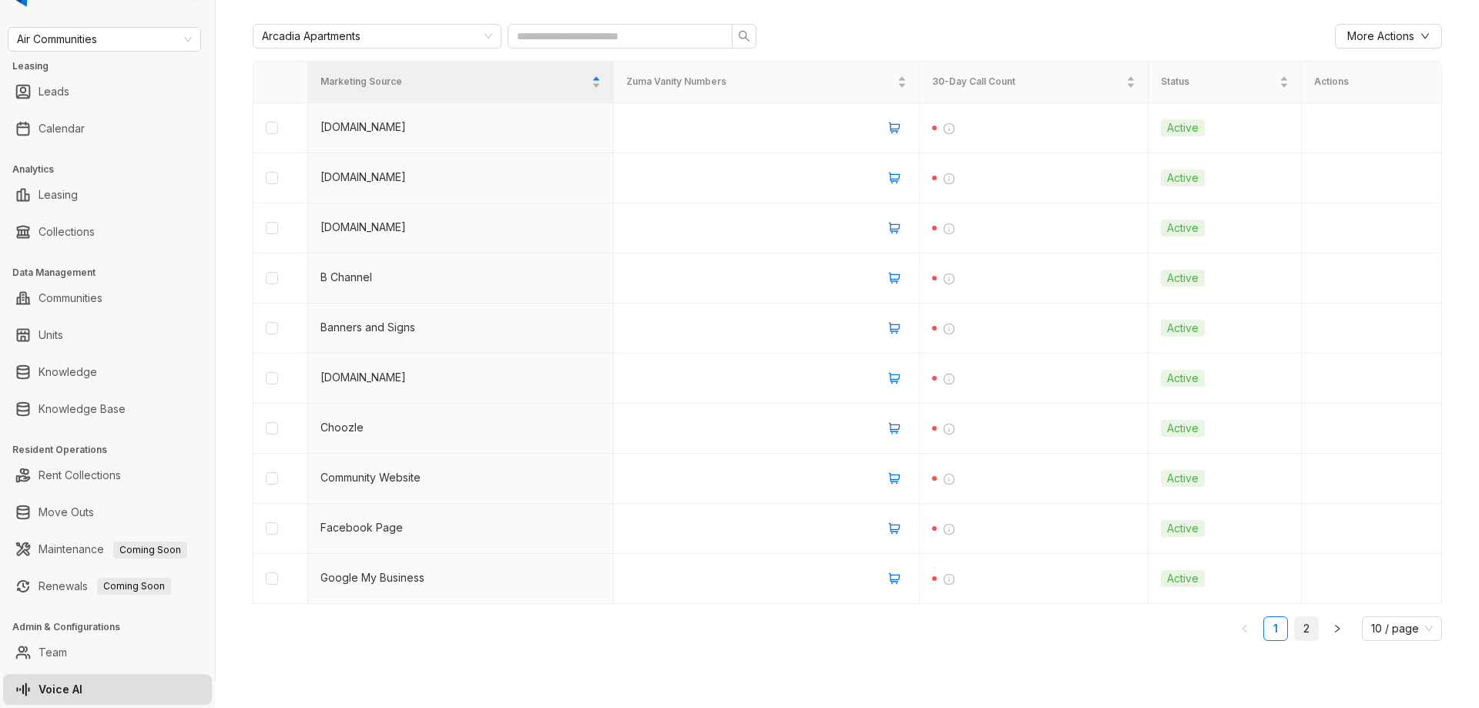
click at [1295, 634] on link "2" at bounding box center [1306, 628] width 23 height 23
click at [1264, 633] on link "1" at bounding box center [1275, 628] width 23 height 23
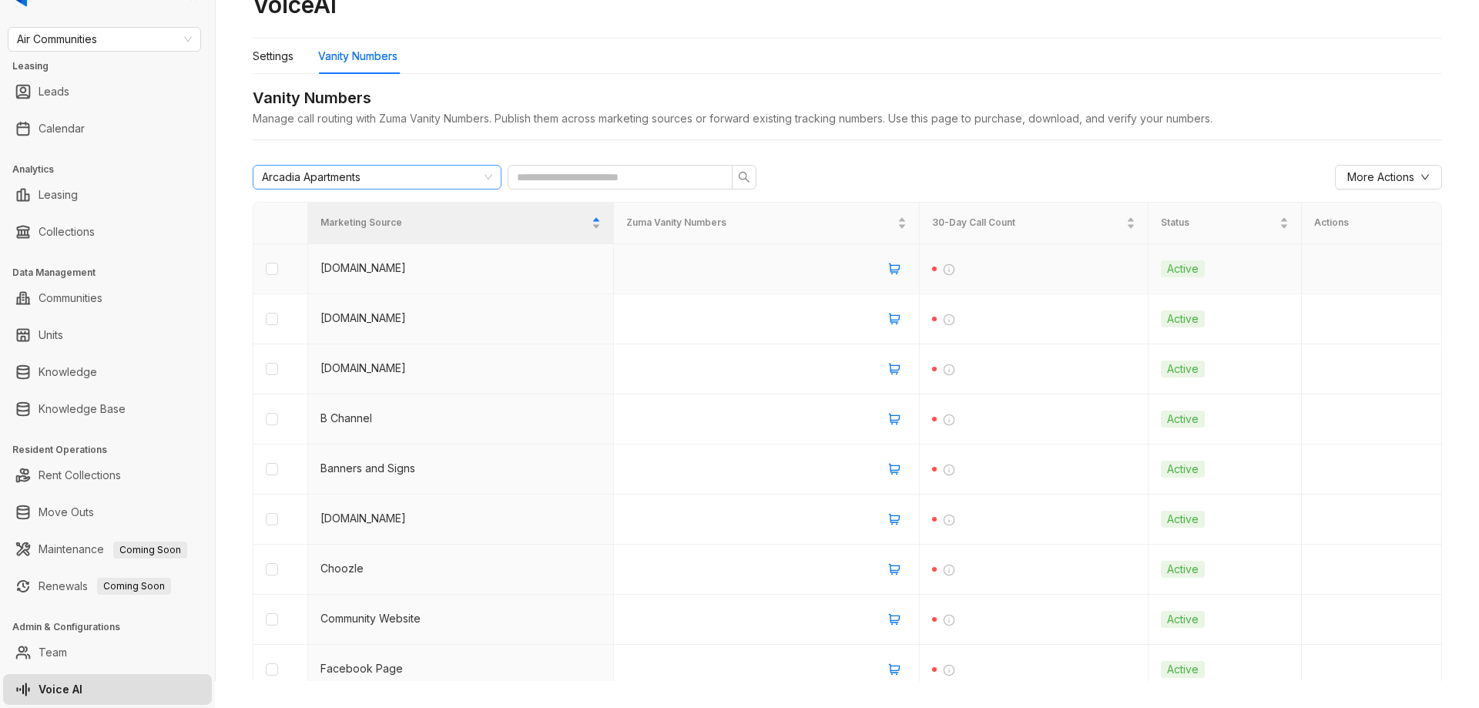
scroll to position [0, 0]
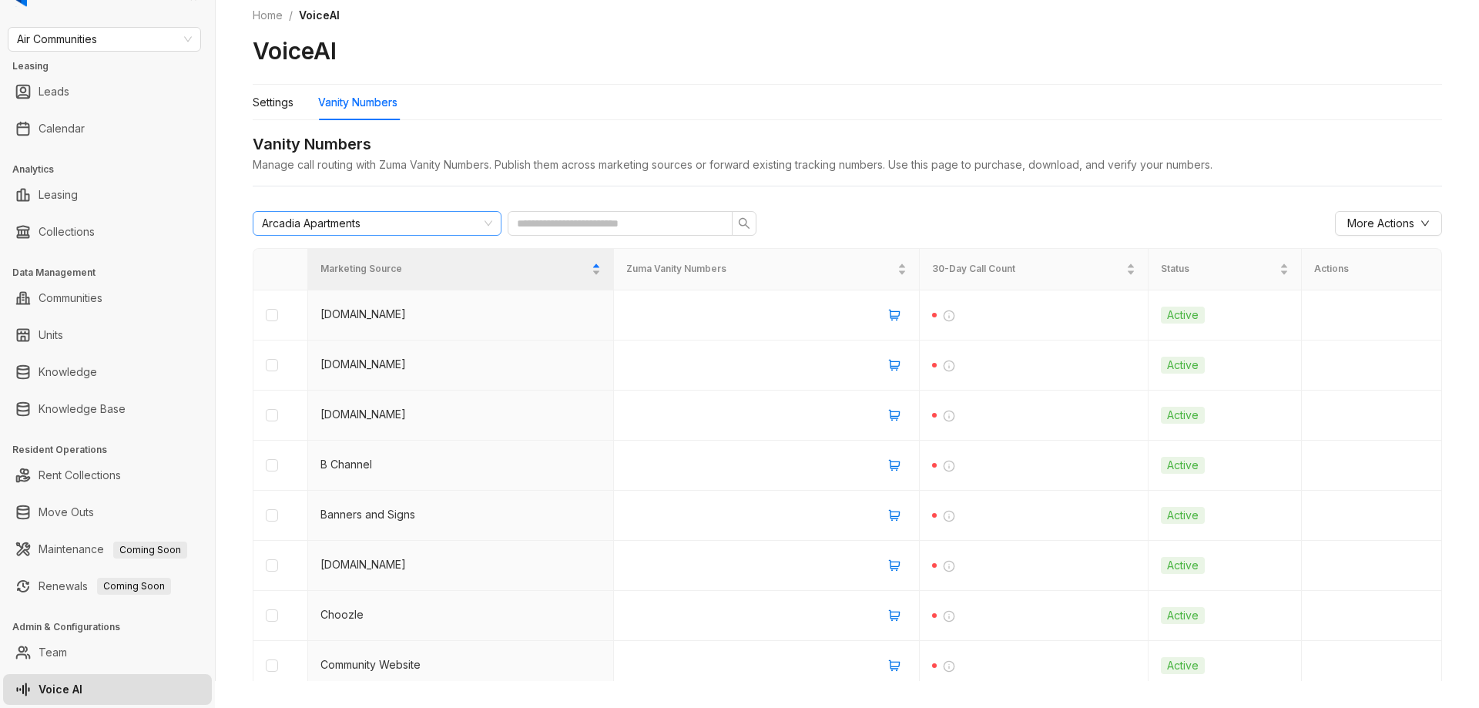
click at [374, 220] on div "Arcadia Apartments" at bounding box center [370, 223] width 217 height 23
type input "****"
click at [384, 250] on div "Skyview Apartments" at bounding box center [377, 254] width 224 height 17
click at [1348, 227] on span "More Actions" at bounding box center [1381, 223] width 67 height 17
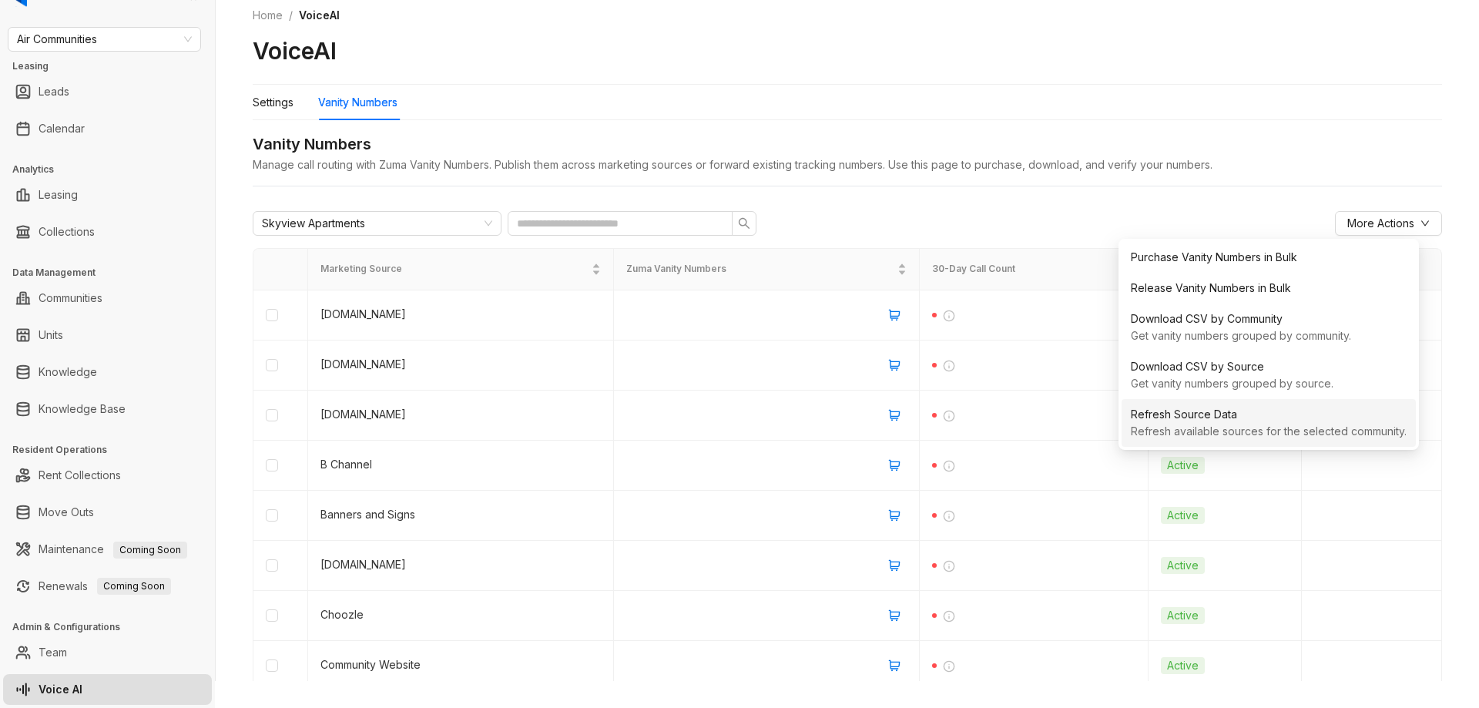
click at [1232, 424] on div "Refresh available sources for the selected community." at bounding box center [1269, 431] width 276 height 17
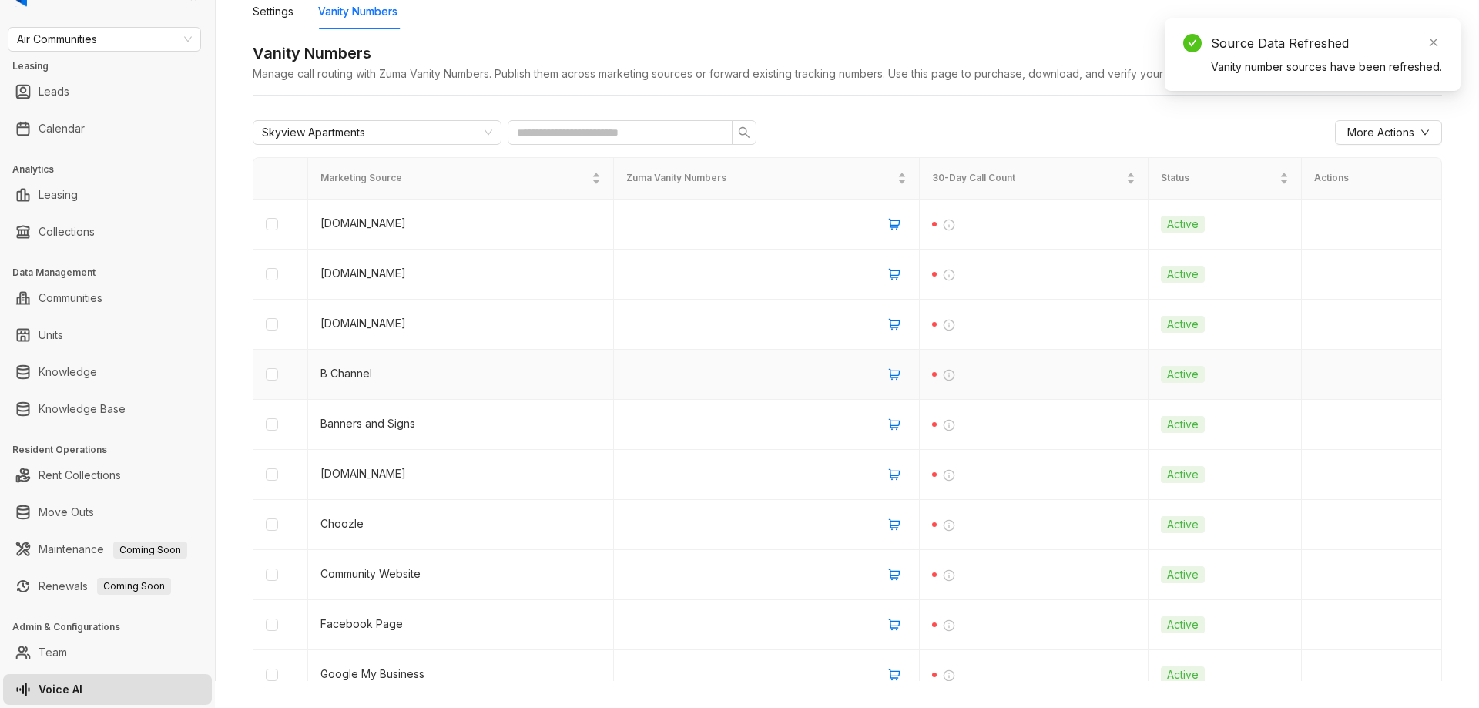
scroll to position [187, 0]
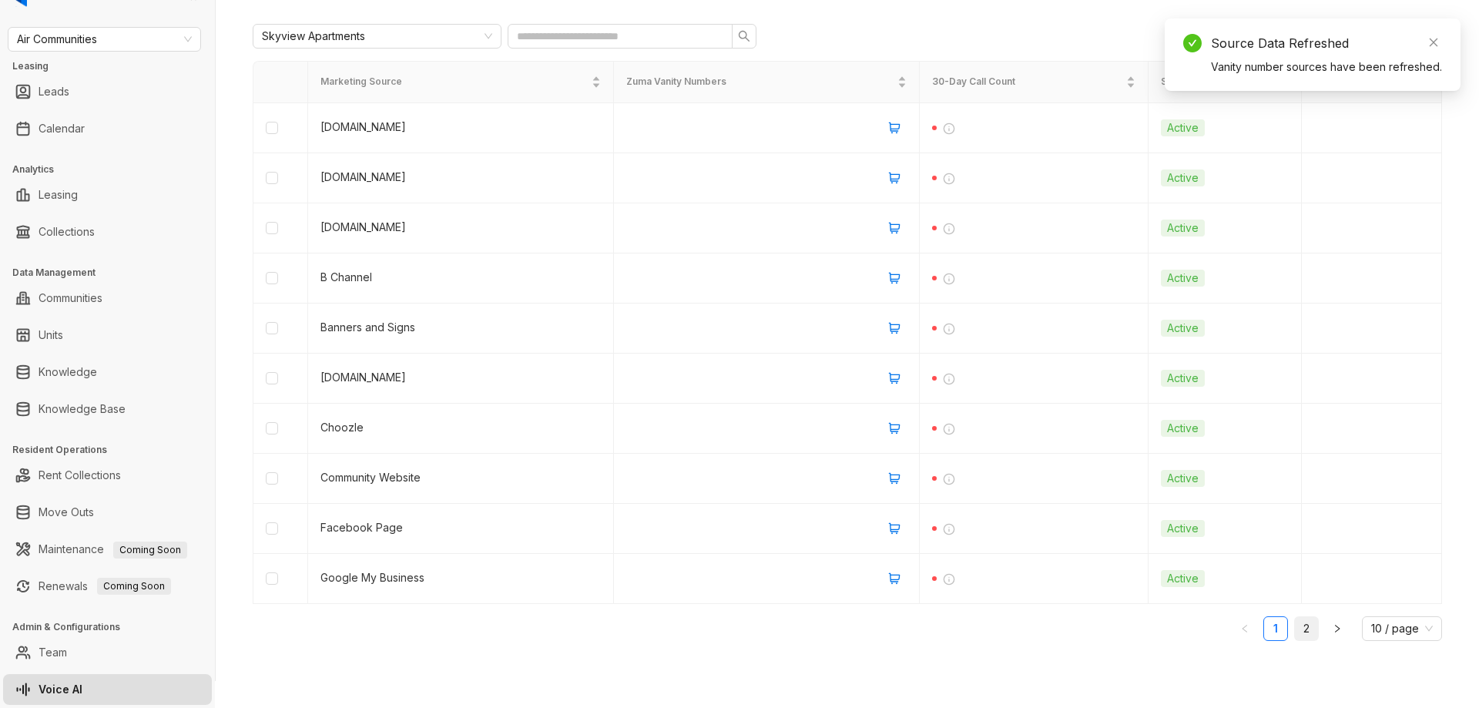
click at [1295, 631] on link "2" at bounding box center [1306, 628] width 23 height 23
click at [1264, 632] on link "1" at bounding box center [1275, 628] width 23 height 23
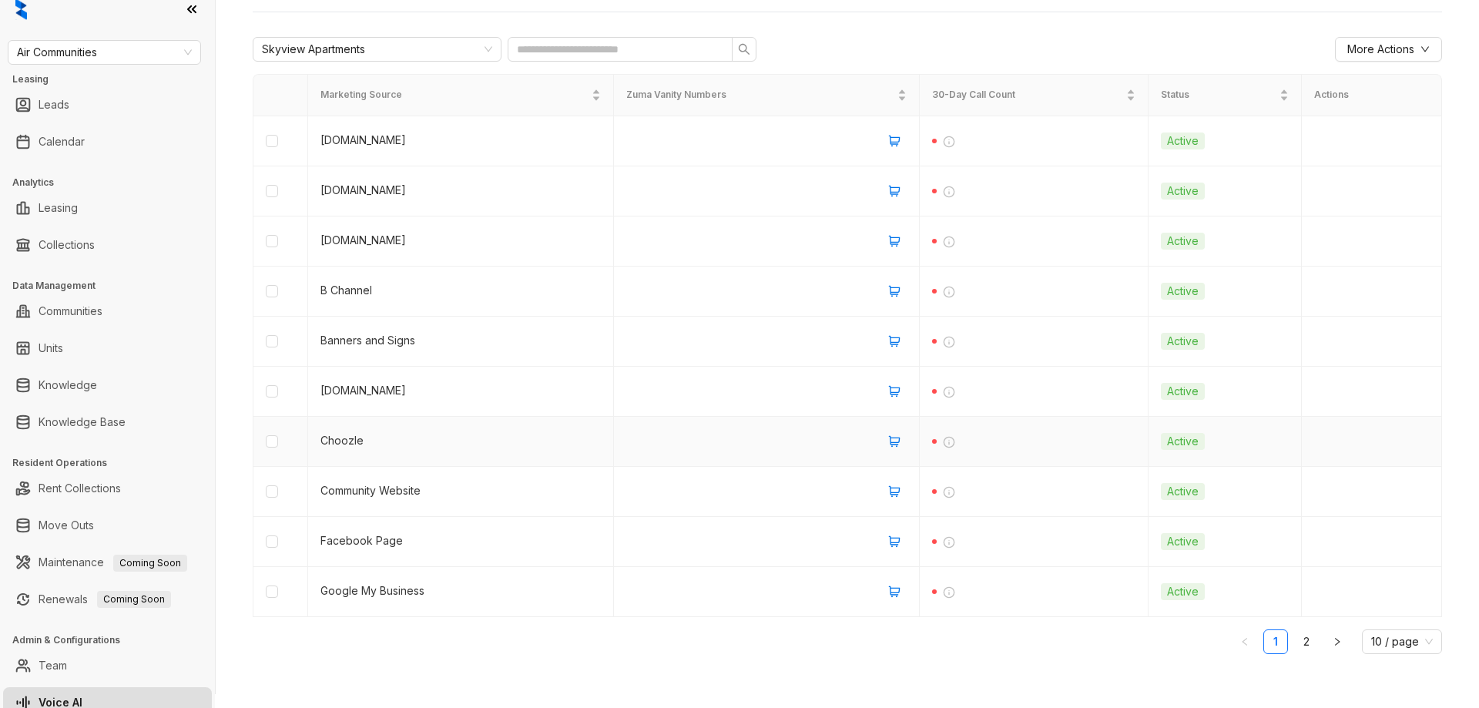
scroll to position [27, 0]
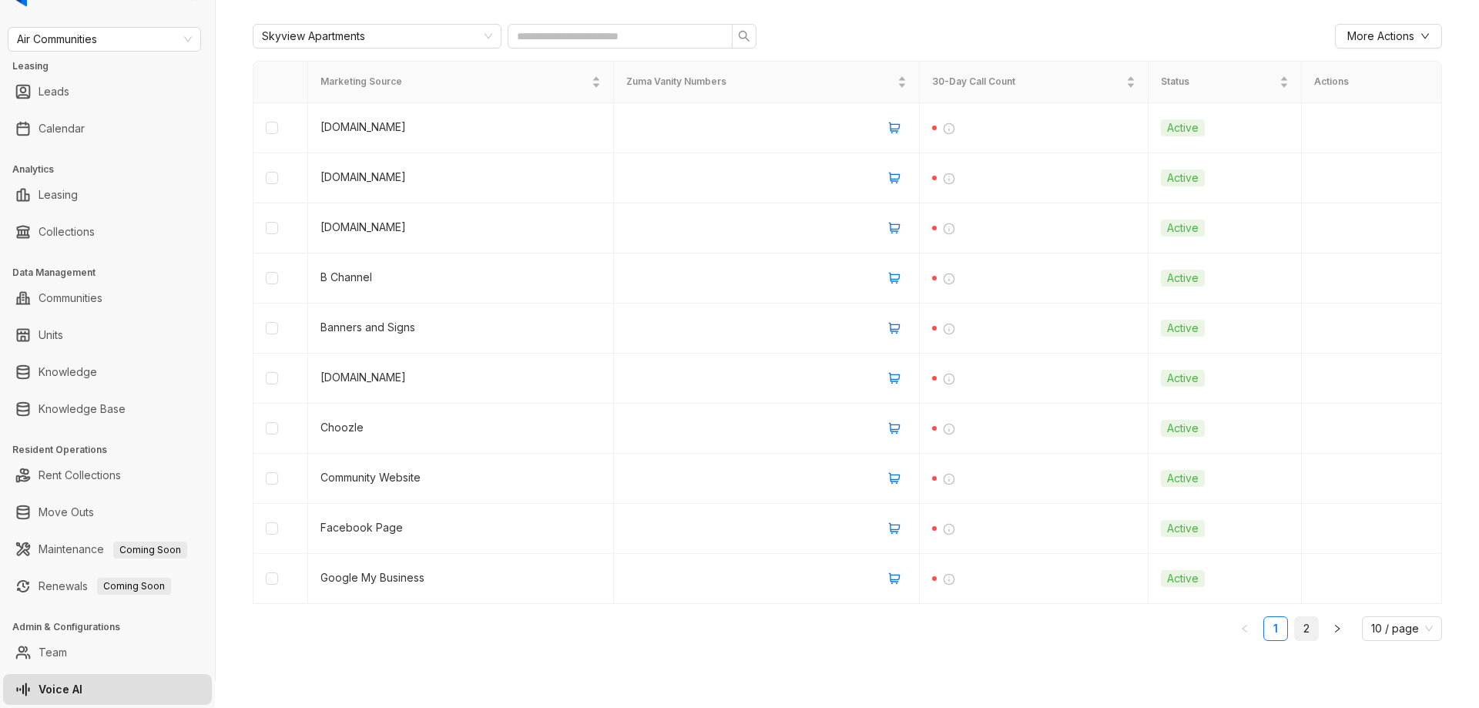
click at [1295, 630] on link "2" at bounding box center [1306, 628] width 23 height 23
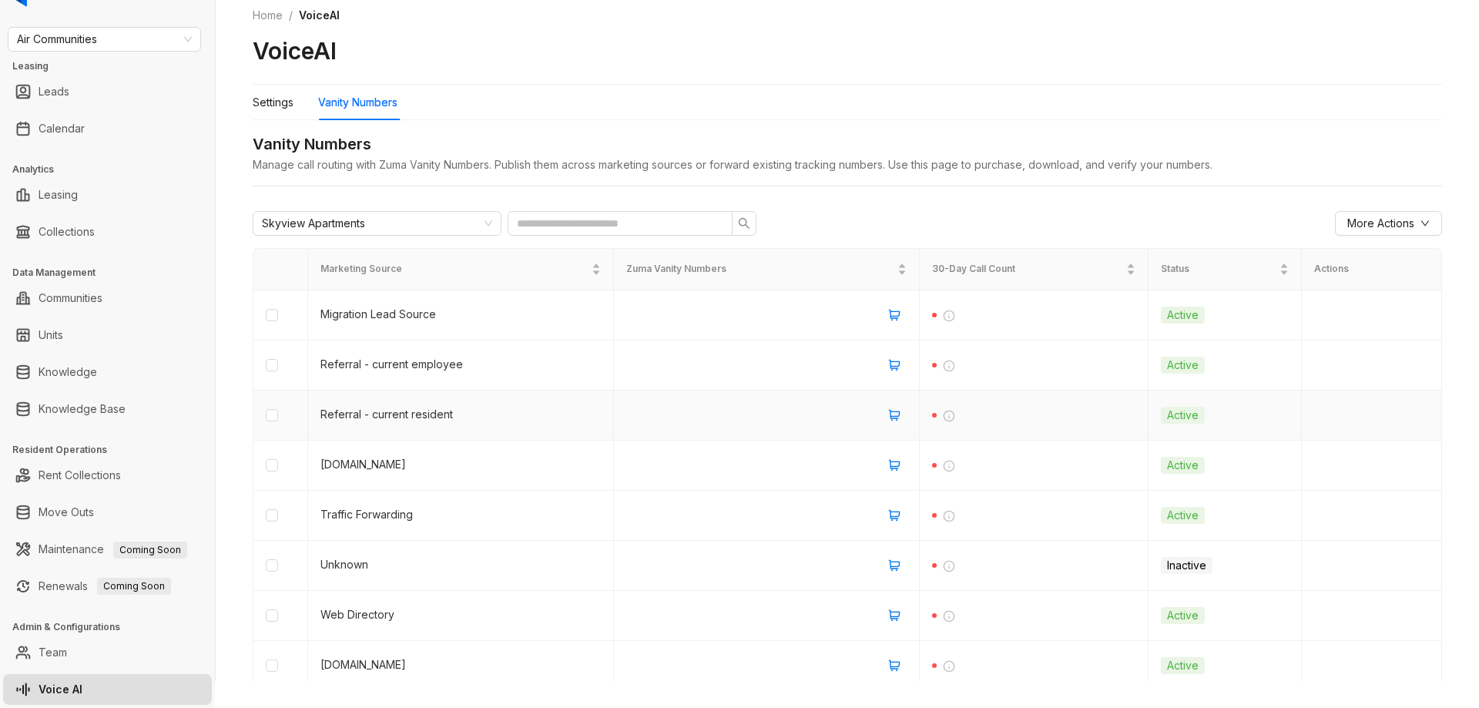
scroll to position [187, 0]
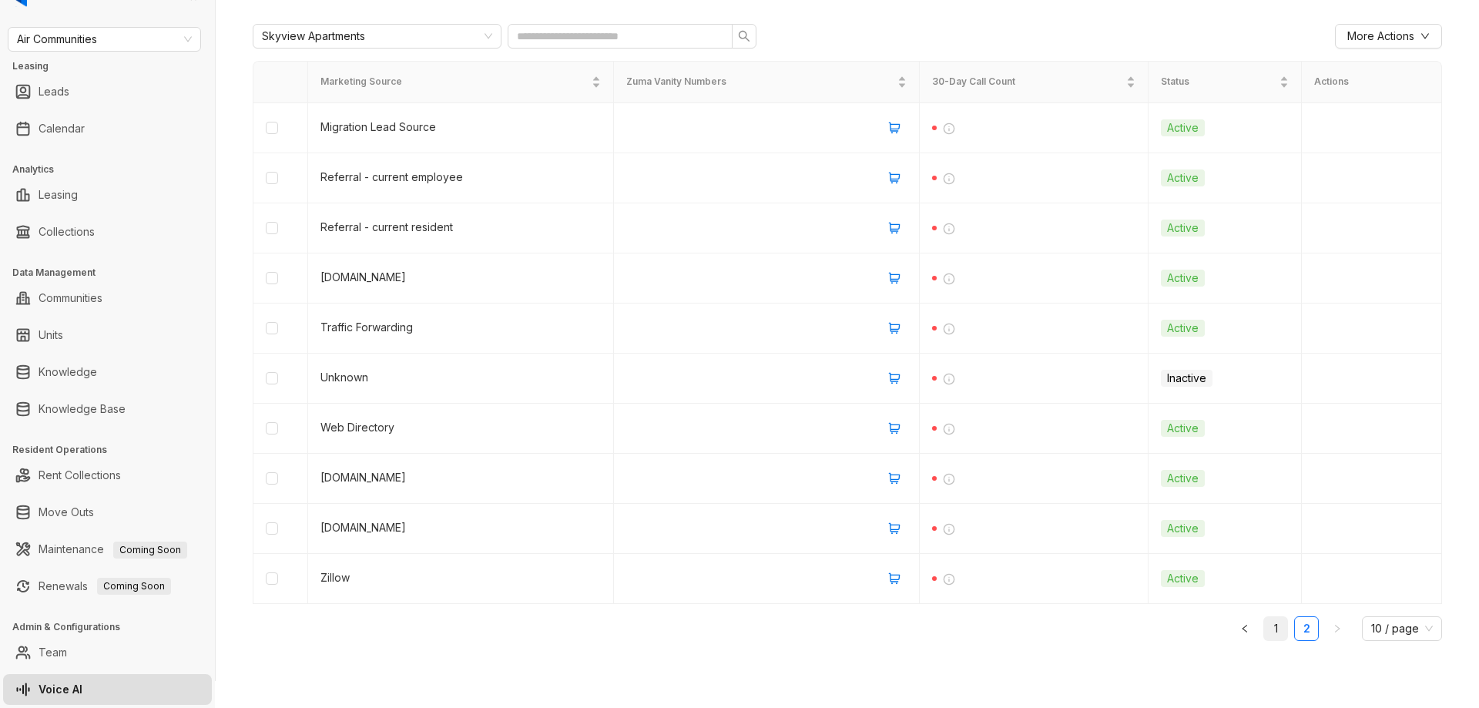
click at [1264, 636] on link "1" at bounding box center [1275, 628] width 23 height 23
click at [1295, 633] on link "2" at bounding box center [1306, 628] width 23 height 23
